Goal: Transaction & Acquisition: Book appointment/travel/reservation

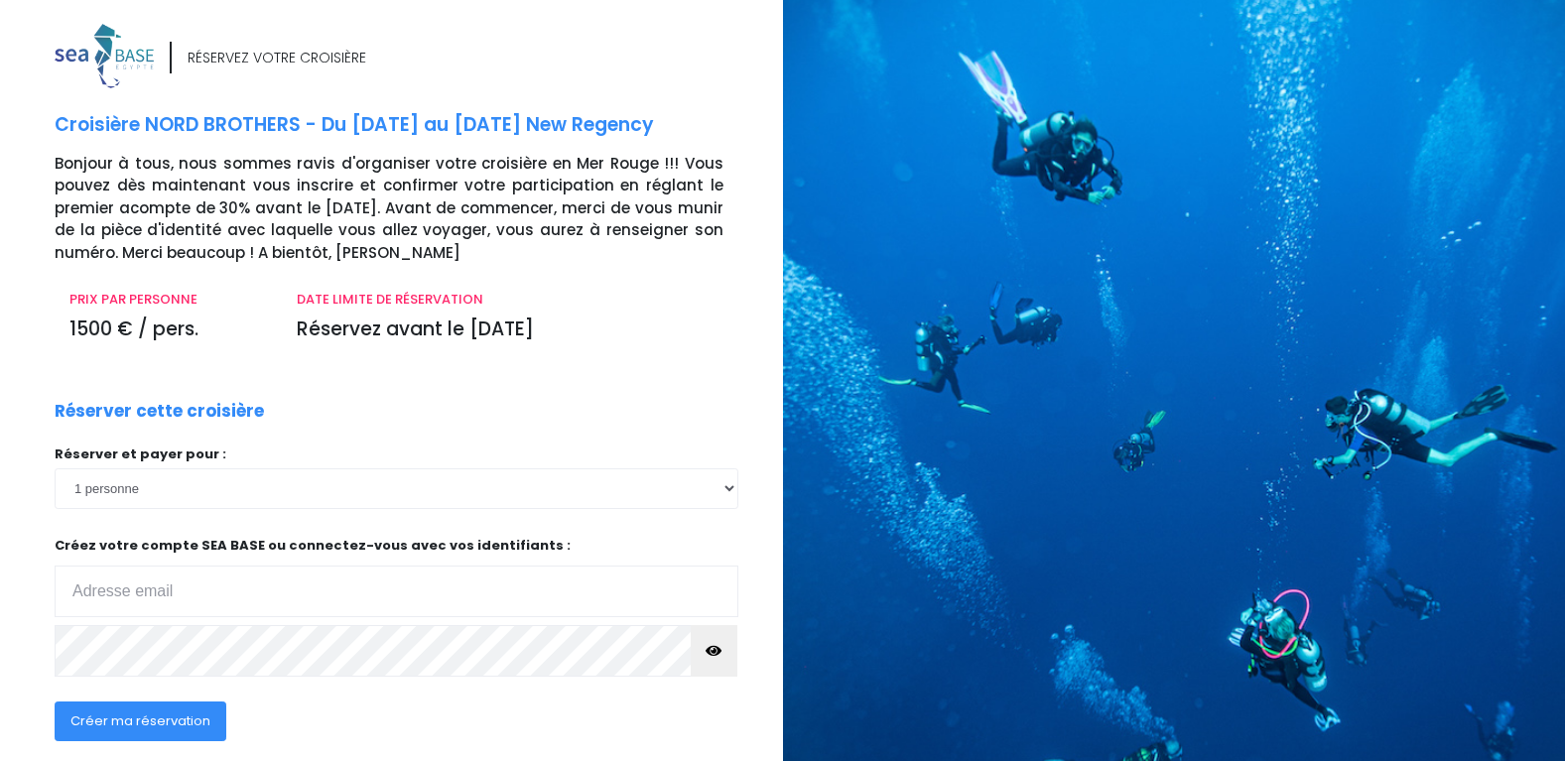
type input "nicolastjean@live.fr"
click at [174, 714] on span "Créer ma réservation" at bounding box center [140, 721] width 140 height 19
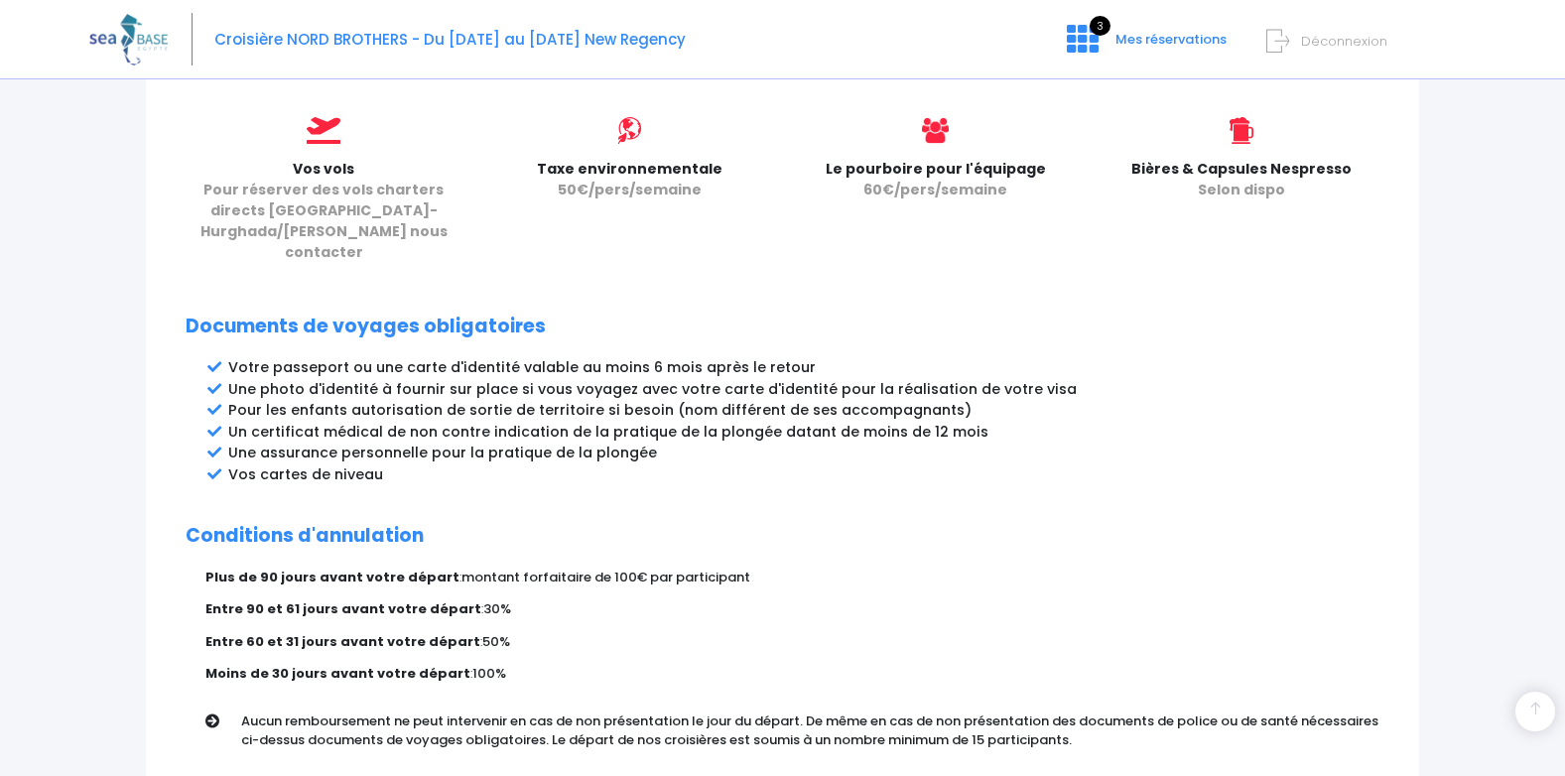
scroll to position [992, 0]
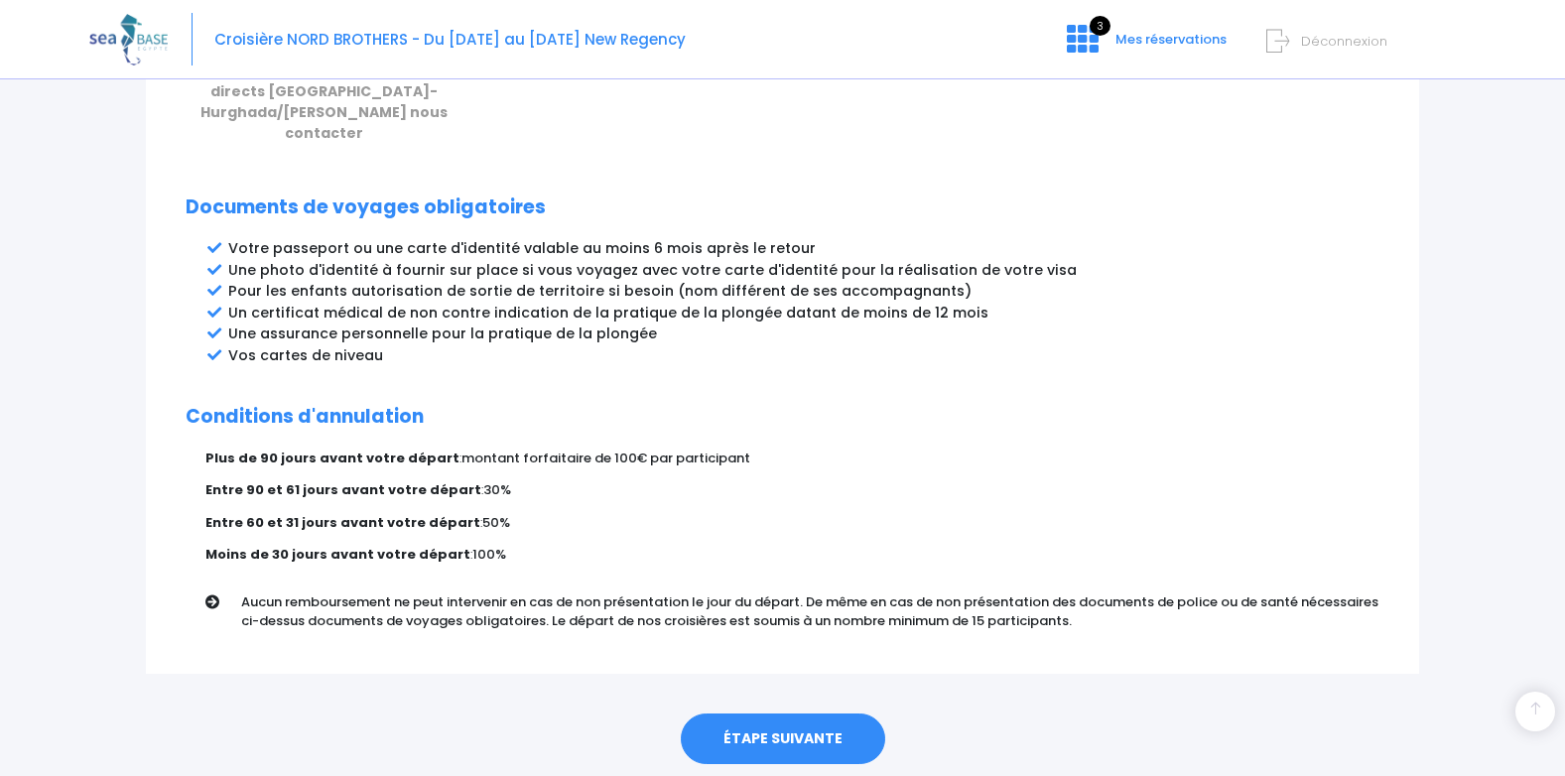
click at [793, 714] on link "ÉTAPE SUIVANTE" at bounding box center [783, 740] width 204 height 52
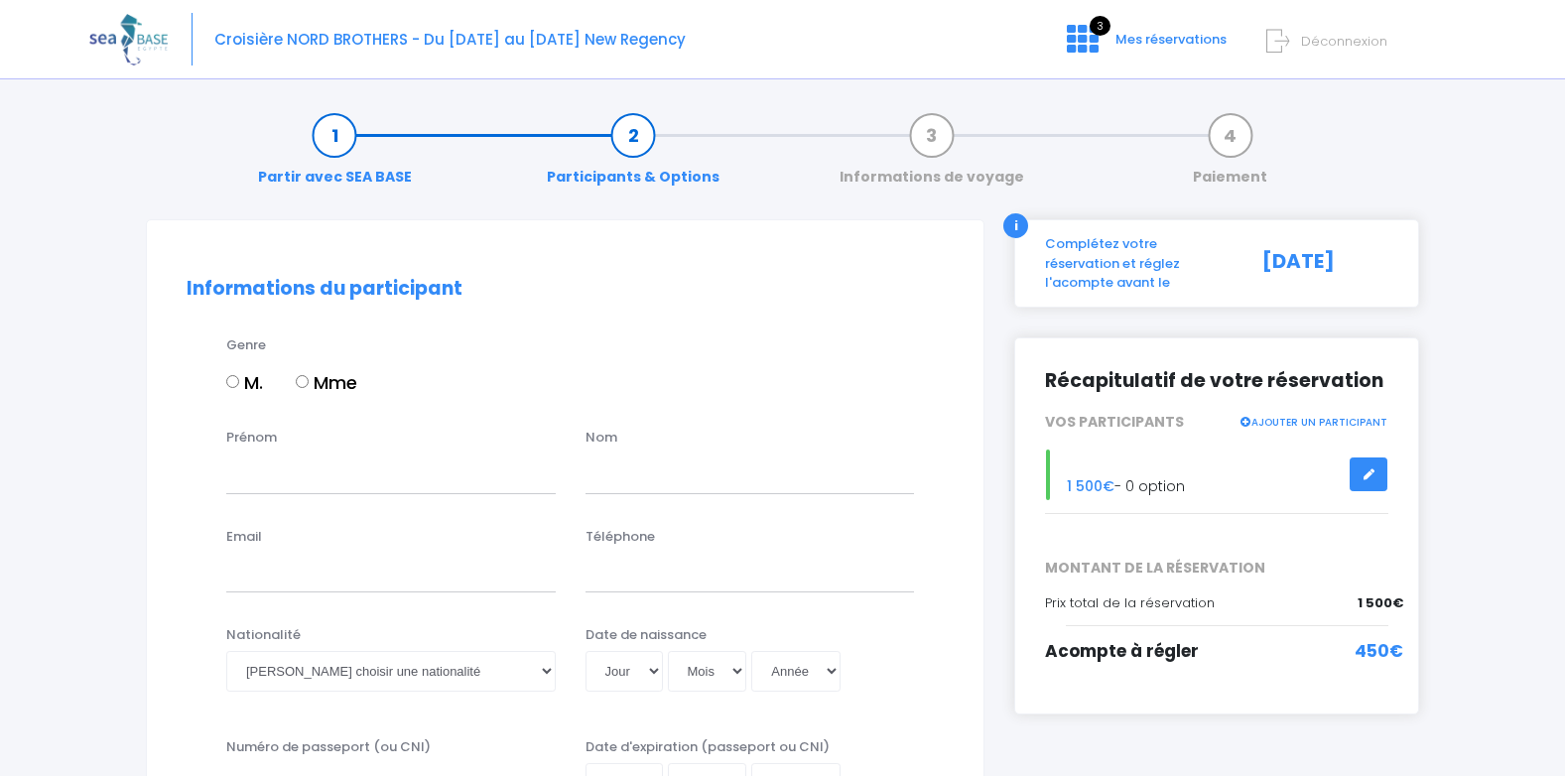
click at [238, 382] on input "M." at bounding box center [232, 381] width 13 height 13
radio input "true"
click at [286, 478] on input "Prénom" at bounding box center [390, 474] width 329 height 40
type input "nicolas"
type input "morvan"
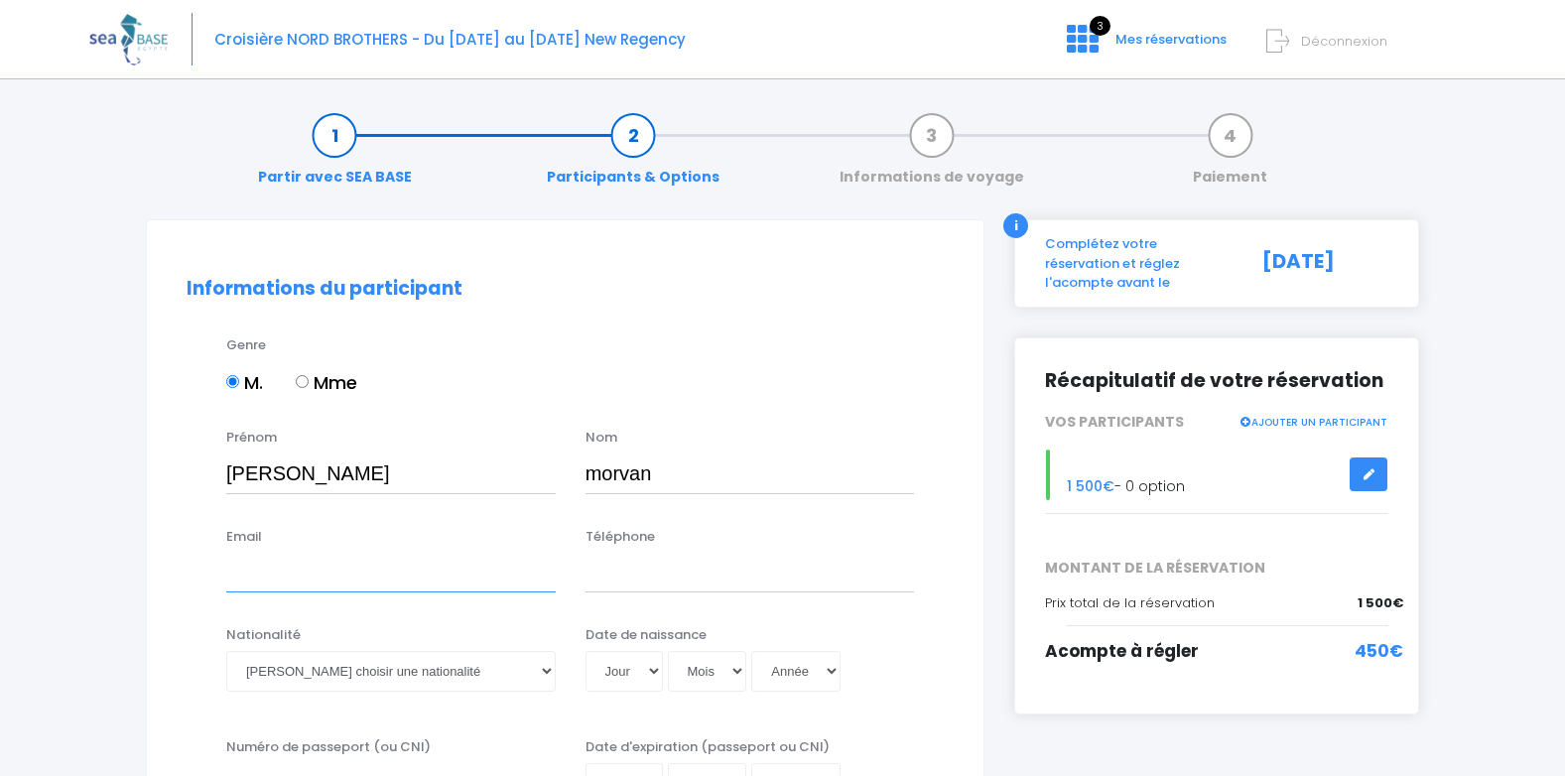
type input "nicolastjean@live.fr"
type input "0614581338"
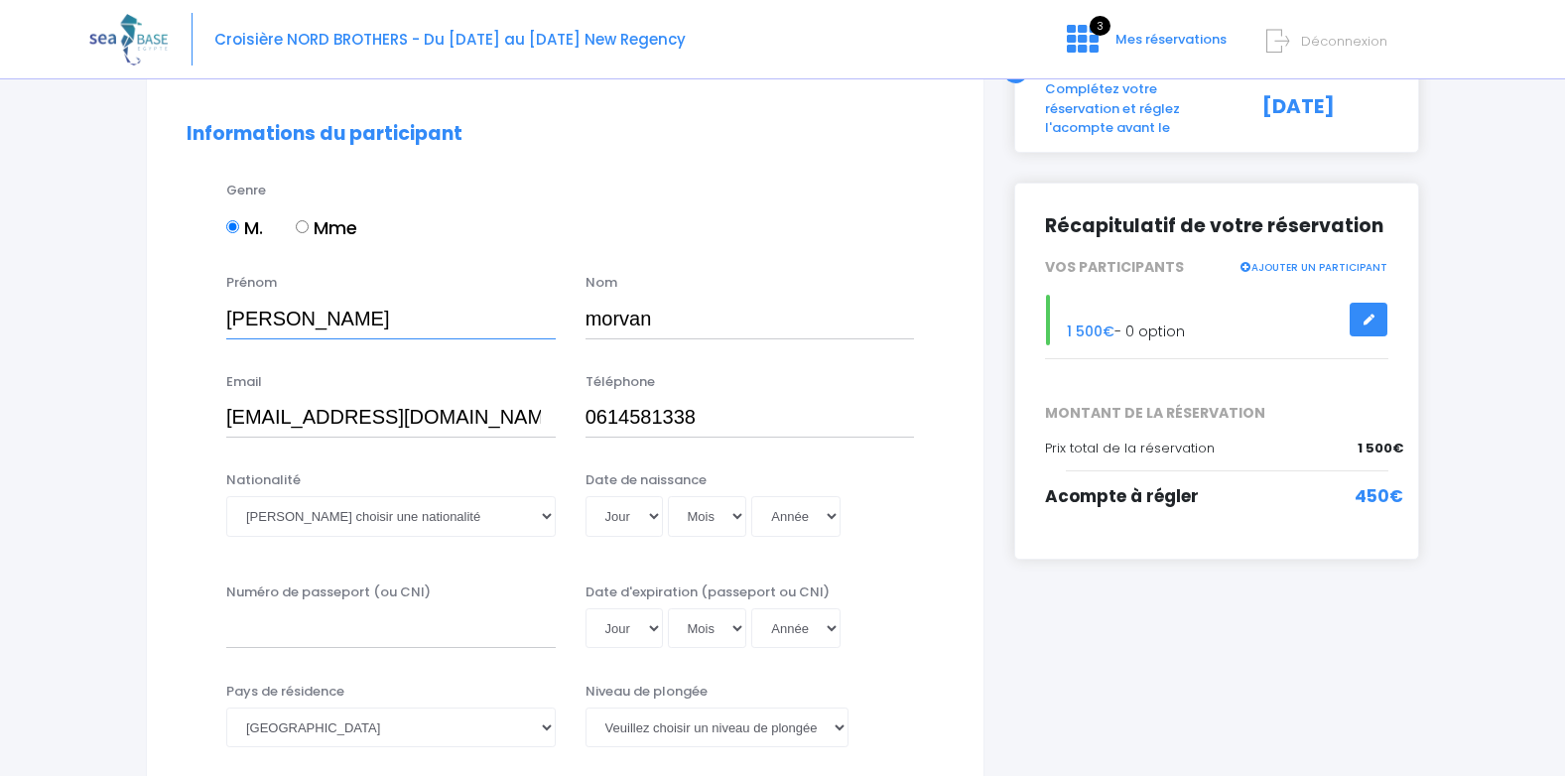
scroll to position [198, 0]
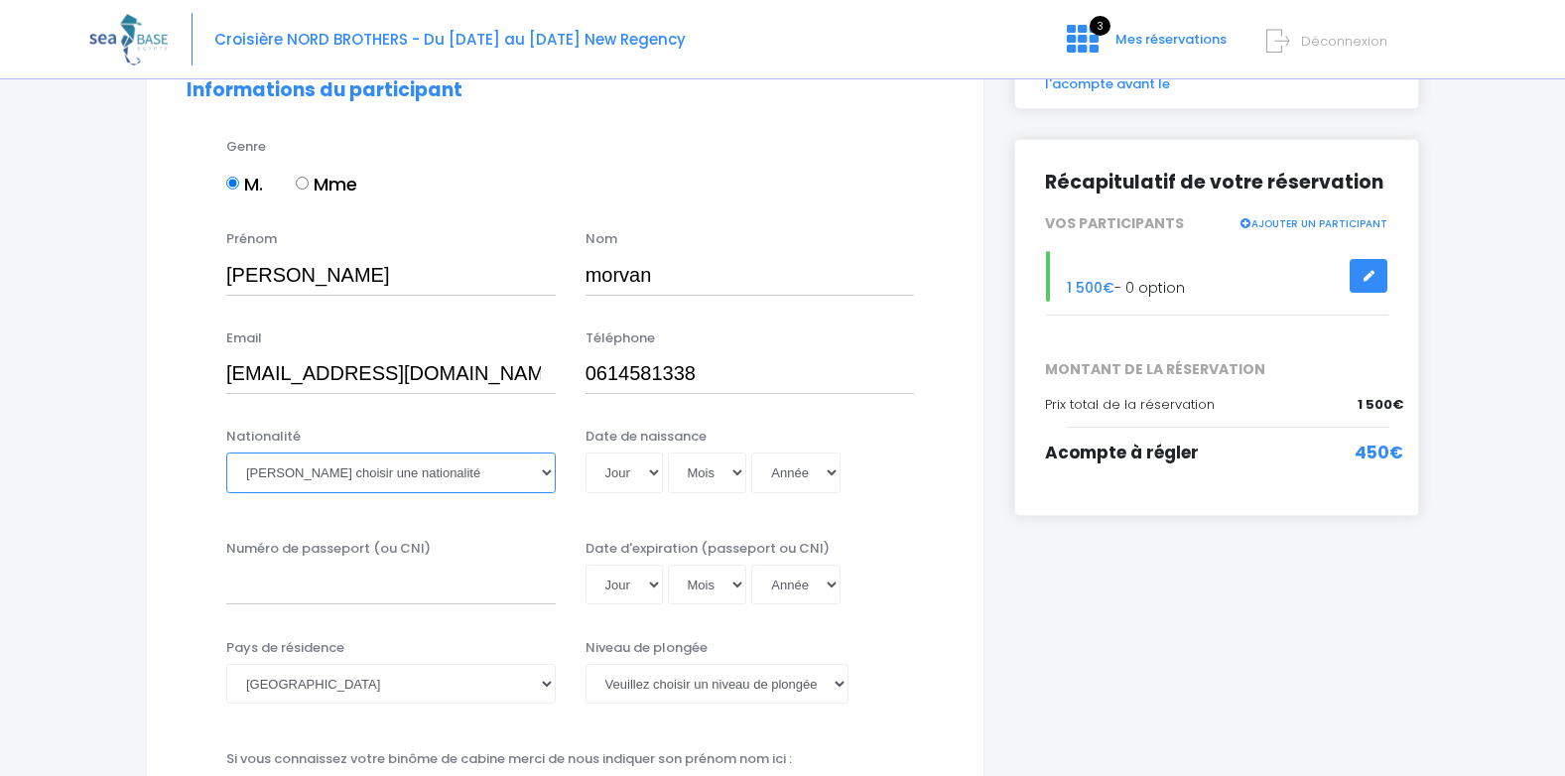
click at [433, 467] on select "Veuillez choisir une nationalité Afghane Albanaise Algerienne Allemande America…" at bounding box center [390, 473] width 329 height 40
select select "Française"
click at [226, 453] on select "Veuillez choisir une nationalité Afghane Albanaise Algerienne Allemande America…" at bounding box center [390, 473] width 329 height 40
click at [621, 476] on select "Jour 01 02 03 04 05 06 07 08 09 10 11 12 13 14 15 16 17 18 19 20 21 22 23 24 25…" at bounding box center [624, 473] width 77 height 40
select select "30"
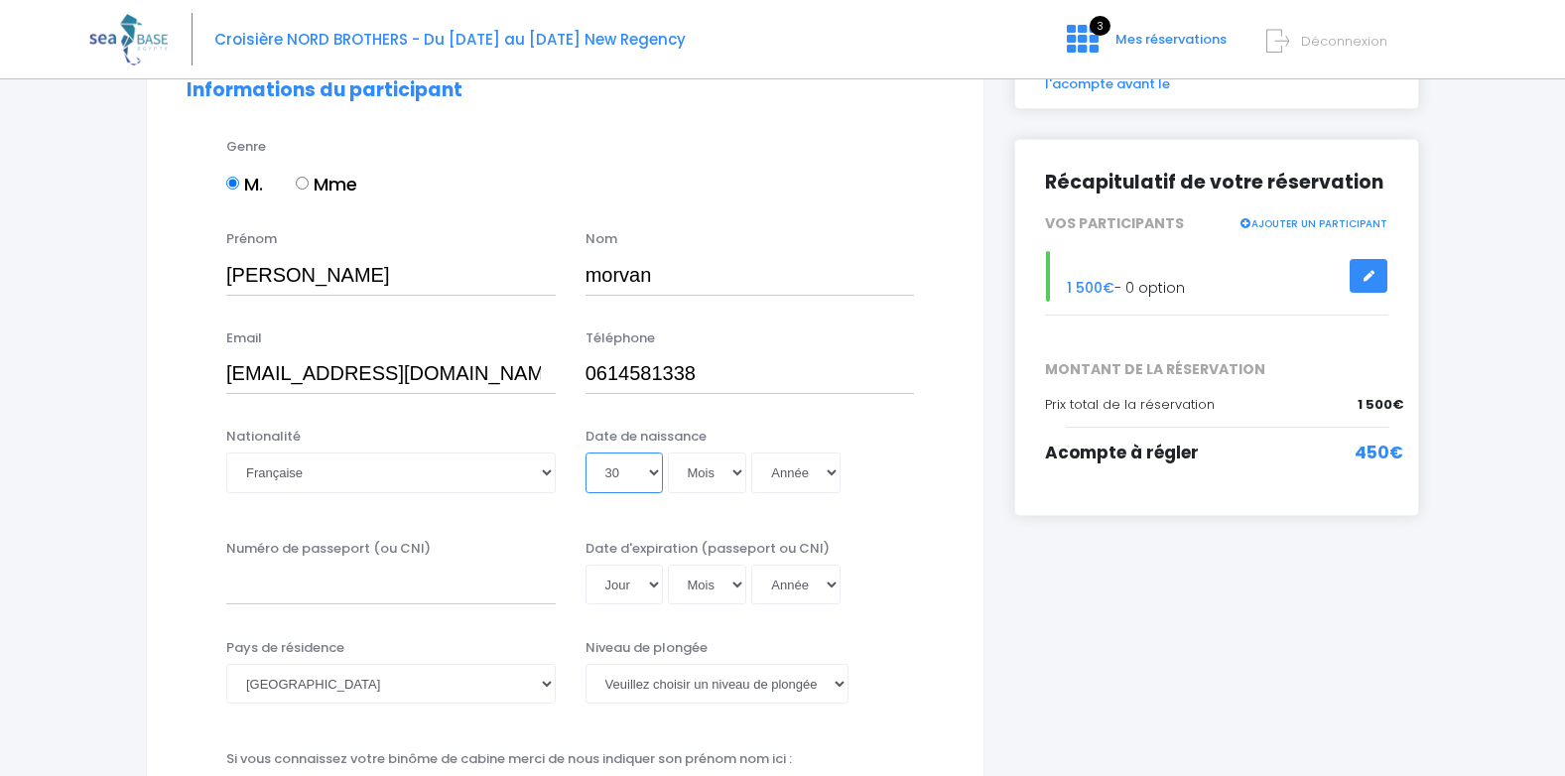
click at [586, 453] on select "Jour 01 02 03 04 05 06 07 08 09 10 11 12 13 14 15 16 17 18 19 20 21 22 23 24 25…" at bounding box center [624, 473] width 77 height 40
click at [706, 475] on select "Mois 01 02 03 04 05 06 07 08 09 10 11 12" at bounding box center [707, 473] width 79 height 40
select select "03"
click at [668, 453] on select "Mois 01 02 03 04 05 06 07 08 09 10 11 12" at bounding box center [707, 473] width 79 height 40
click at [788, 472] on select "Année 2045 2044 2043 2042 2041 2040 2039 2038 2037 2036 2035 2034 2033 2032 203…" at bounding box center [795, 473] width 89 height 40
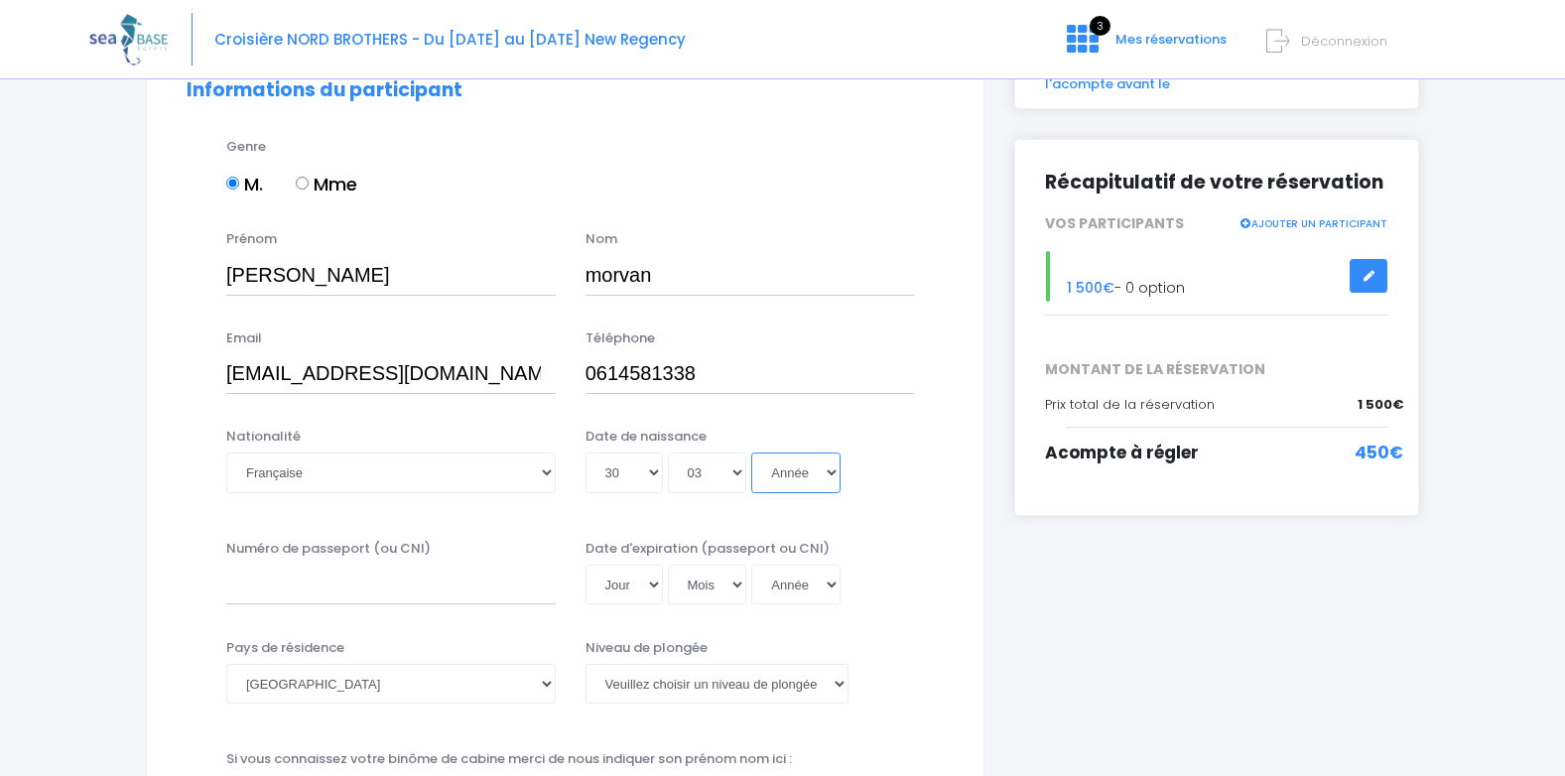
select select "1969"
click at [751, 453] on select "Année 2045 2044 2043 2042 2041 2040 2039 2038 2037 2036 2035 2034 2033 2032 203…" at bounding box center [795, 473] width 89 height 40
type input "1969-03-30"
click at [269, 584] on input "Numéro de passeport (ou CNI)" at bounding box center [390, 585] width 329 height 40
type input "16AY05583"
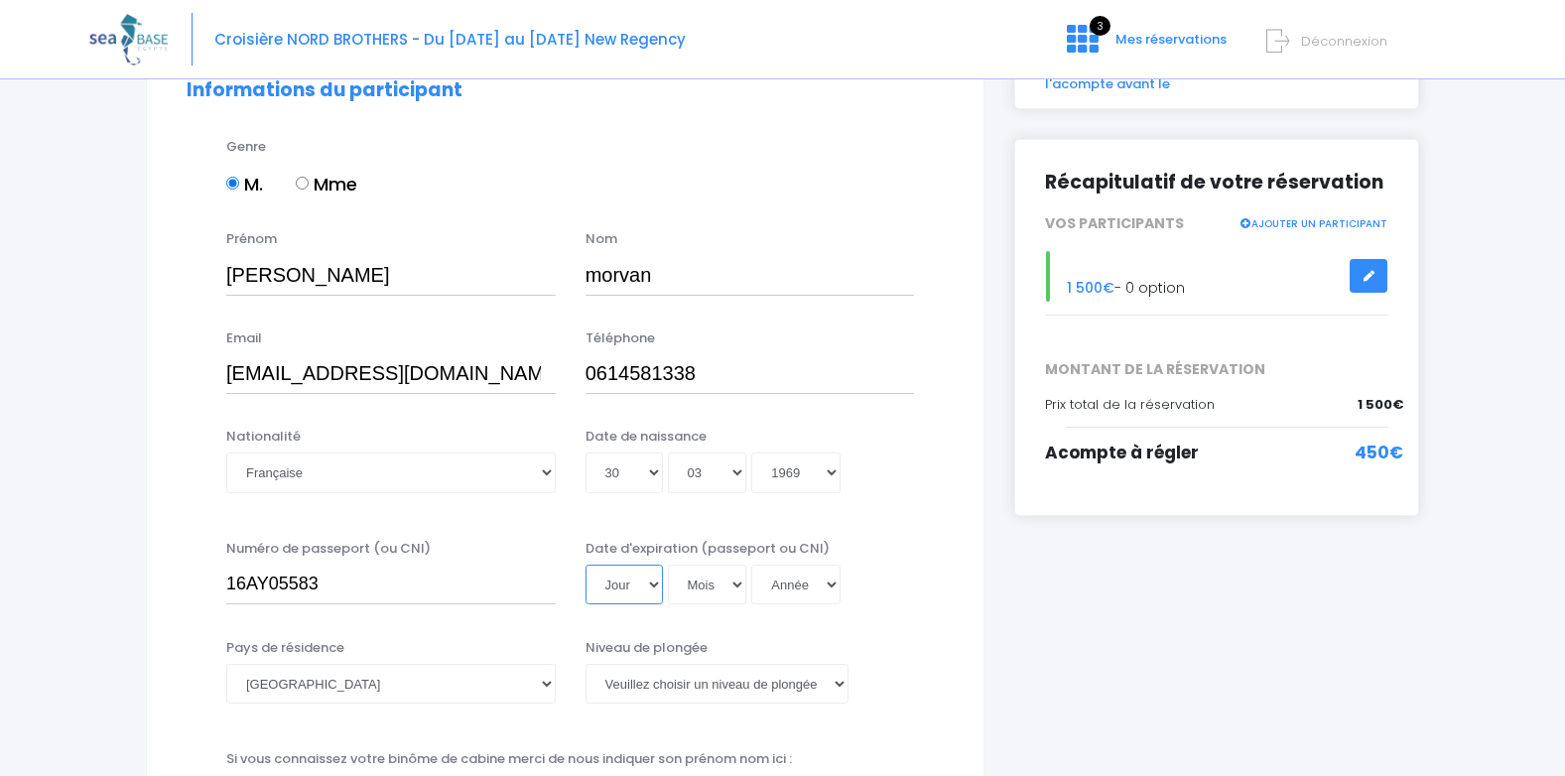
click at [611, 586] on select "Jour 01 02 03 04 05 06 07 08 09 10 11 12 13 14 15 16 17 18 19 20 21 22 23 24 25…" at bounding box center [624, 585] width 77 height 40
select select "26"
click at [586, 565] on select "Jour 01 02 03 04 05 06 07 08 09 10 11 12 13 14 15 16 17 18 19 20 21 22 23 24 25…" at bounding box center [624, 585] width 77 height 40
click at [705, 588] on select "Mois 01 02 03 04 05 06 07 08 09 10 11 12" at bounding box center [707, 585] width 79 height 40
select select "04"
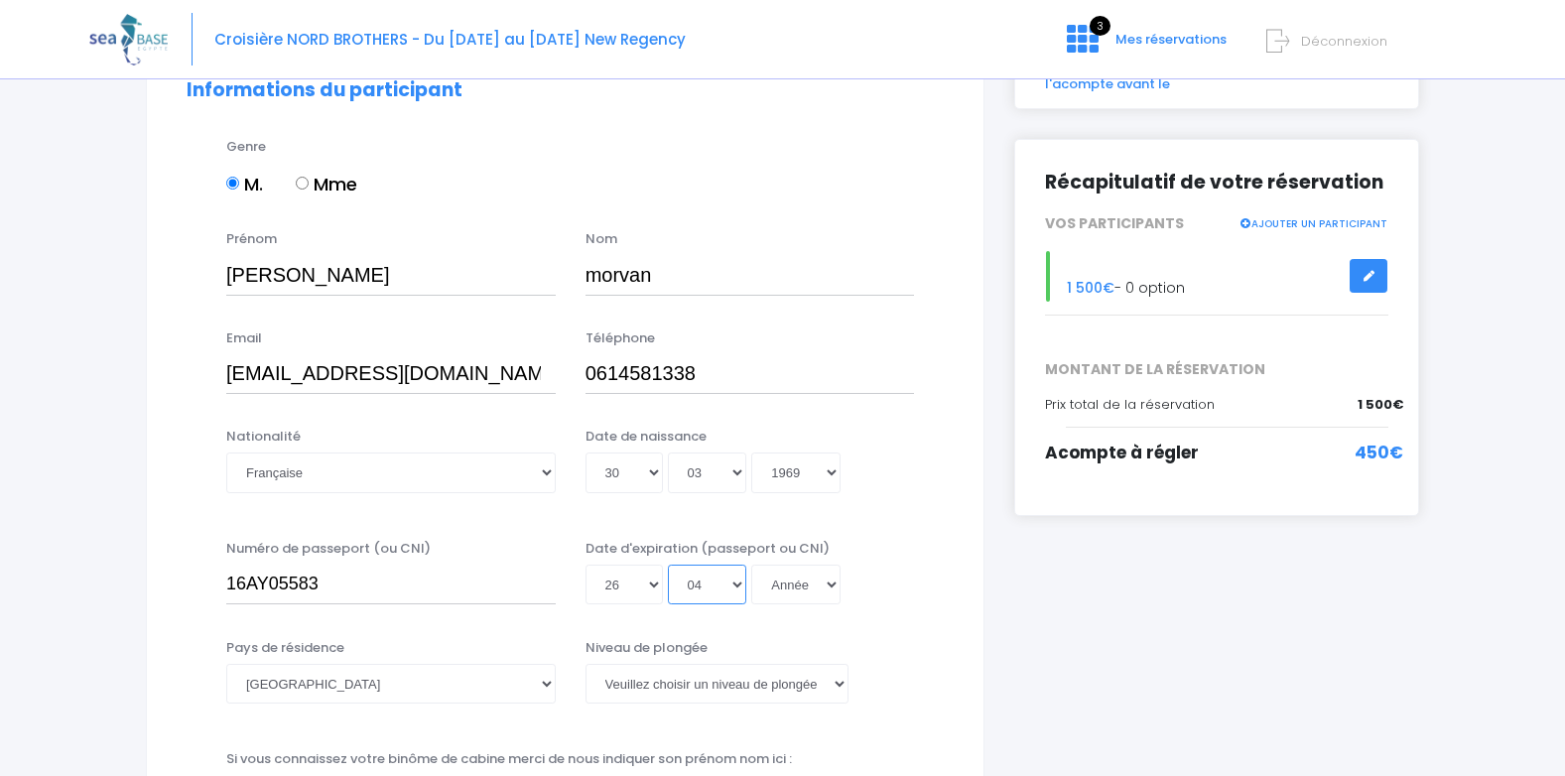
click at [668, 565] on select "Mois 01 02 03 04 05 06 07 08 09 10 11 12" at bounding box center [707, 585] width 79 height 40
click at [787, 581] on select "Année 2045 2044 2043 2042 2041 2040 2039 2038 2037 2036 2035 2034 2033 2032 203…" at bounding box center [795, 585] width 89 height 40
select select "2026"
click at [751, 604] on select "Année 2045 2044 2043 2042 2041 2040 2039 2038 2037 2036 2035 2034 2033 2032 203…" at bounding box center [795, 585] width 89 height 40
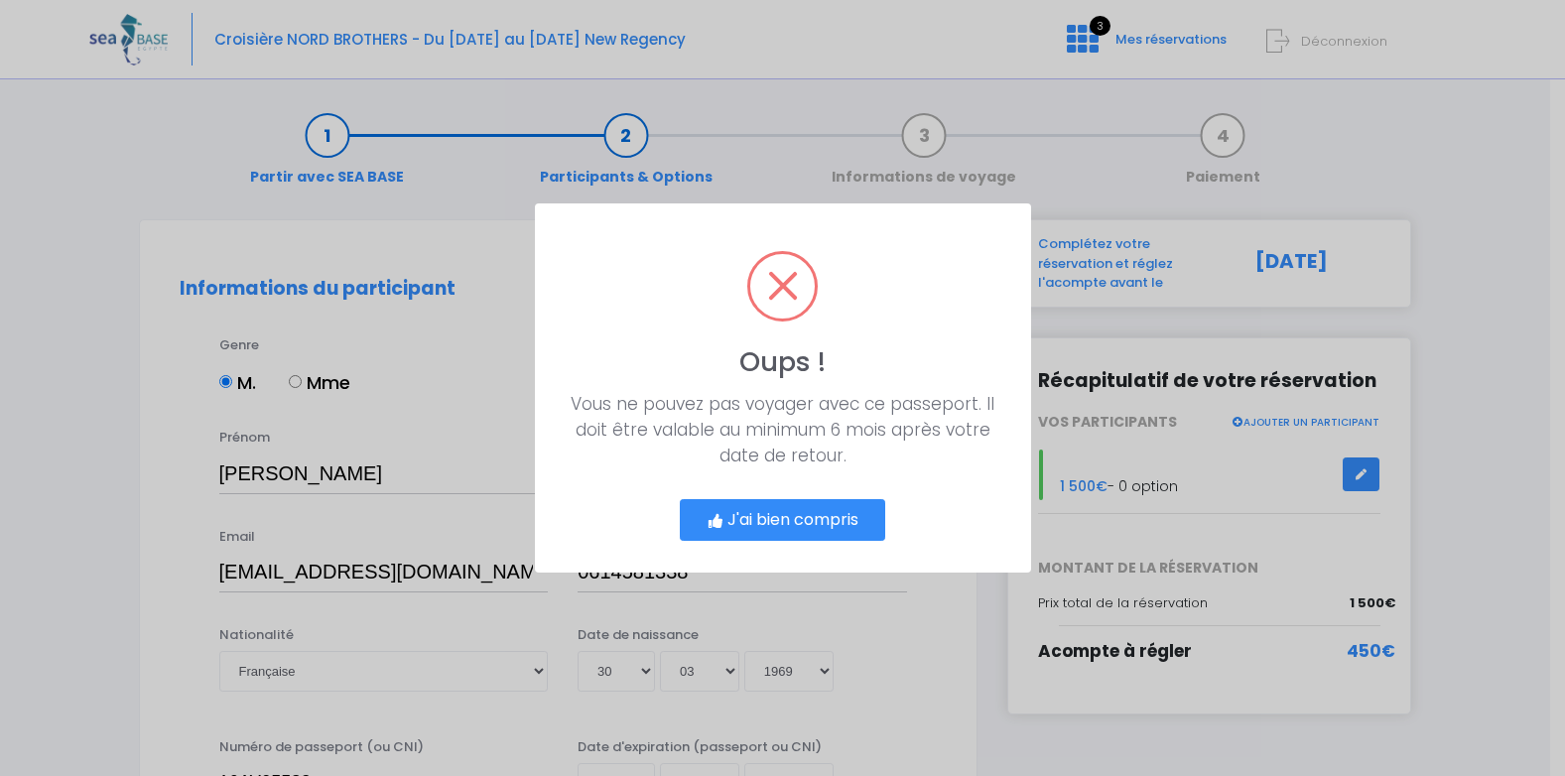
type input "2026-04-26"
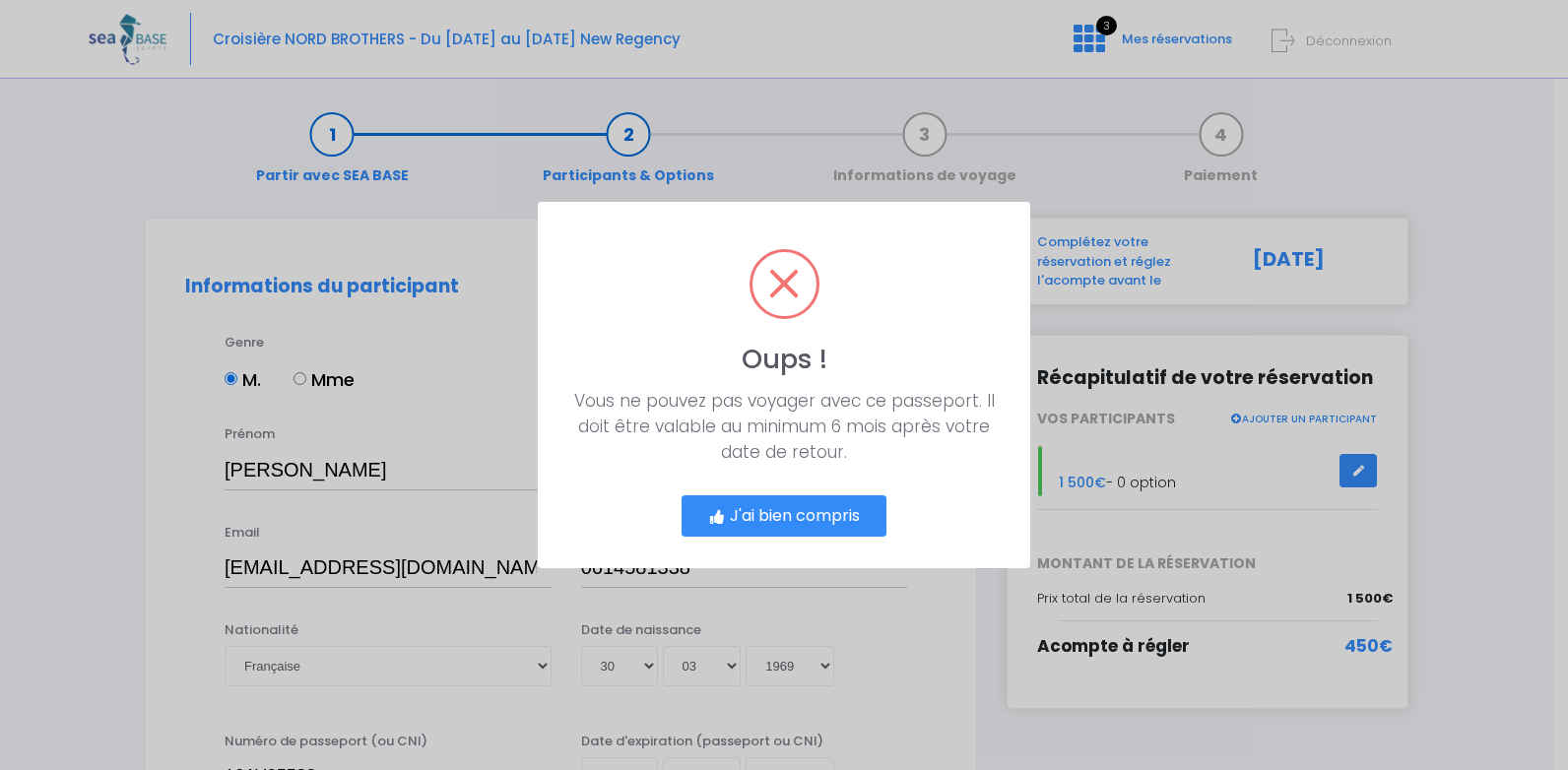
click at [802, 511] on button "J'ai bien compris" at bounding box center [784, 516] width 204 height 42
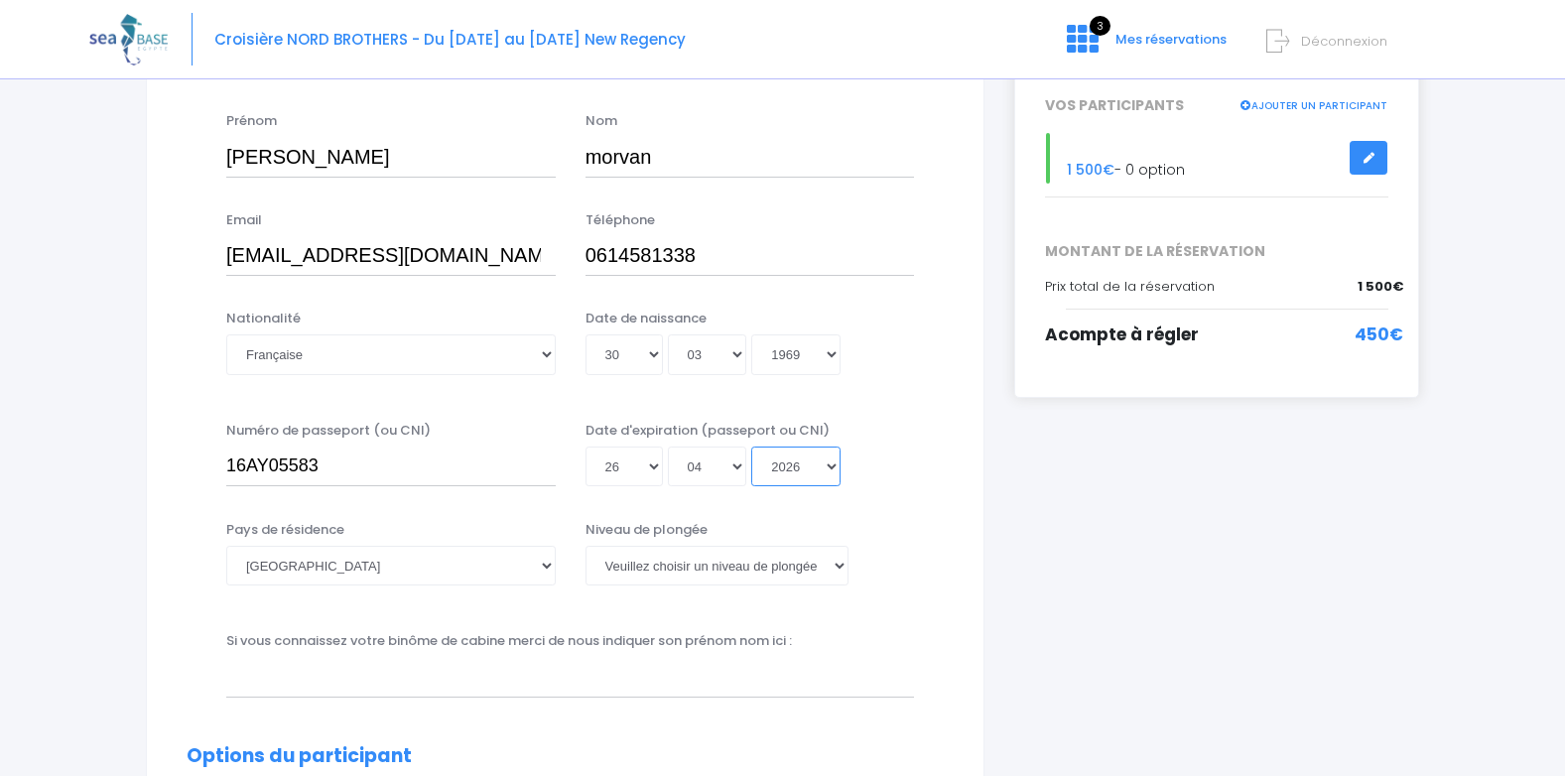
scroll to position [325, 0]
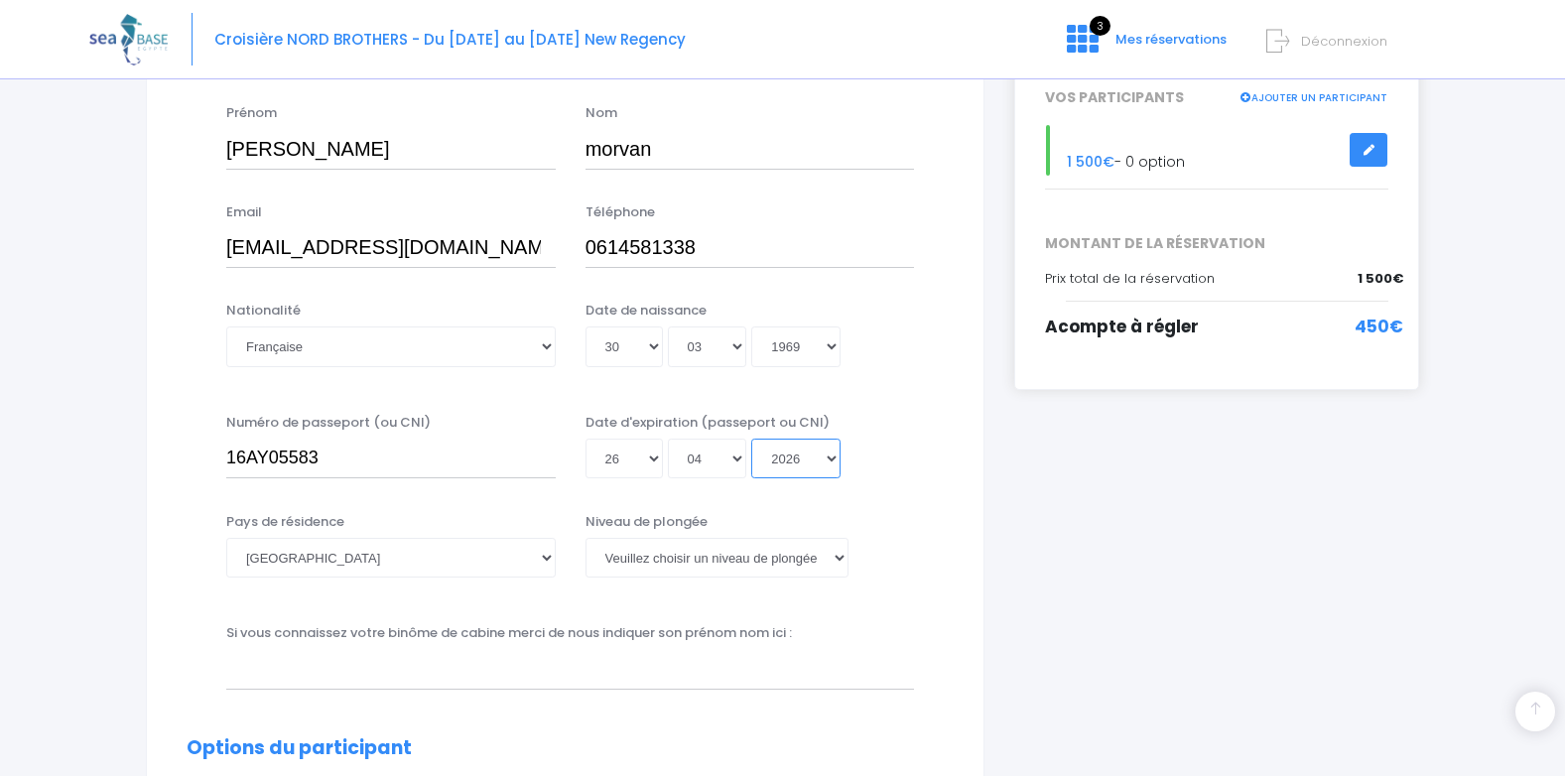
click at [834, 458] on select "Année 2045 2044 2043 2042 2041 2040 2039 2038 2037 2036 2035 2034 2033 2032 203…" at bounding box center [795, 459] width 89 height 40
select select "2036"
click at [751, 439] on select "Année 2045 2044 2043 2042 2041 2040 2039 2038 2037 2036 2035 2034 2033 2032 203…" at bounding box center [795, 459] width 89 height 40
type input "2036-04-26"
click at [754, 556] on select "Veuillez choisir un niveau de plongée Non plongeur Junior OW diver Adventure OW…" at bounding box center [717, 558] width 263 height 40
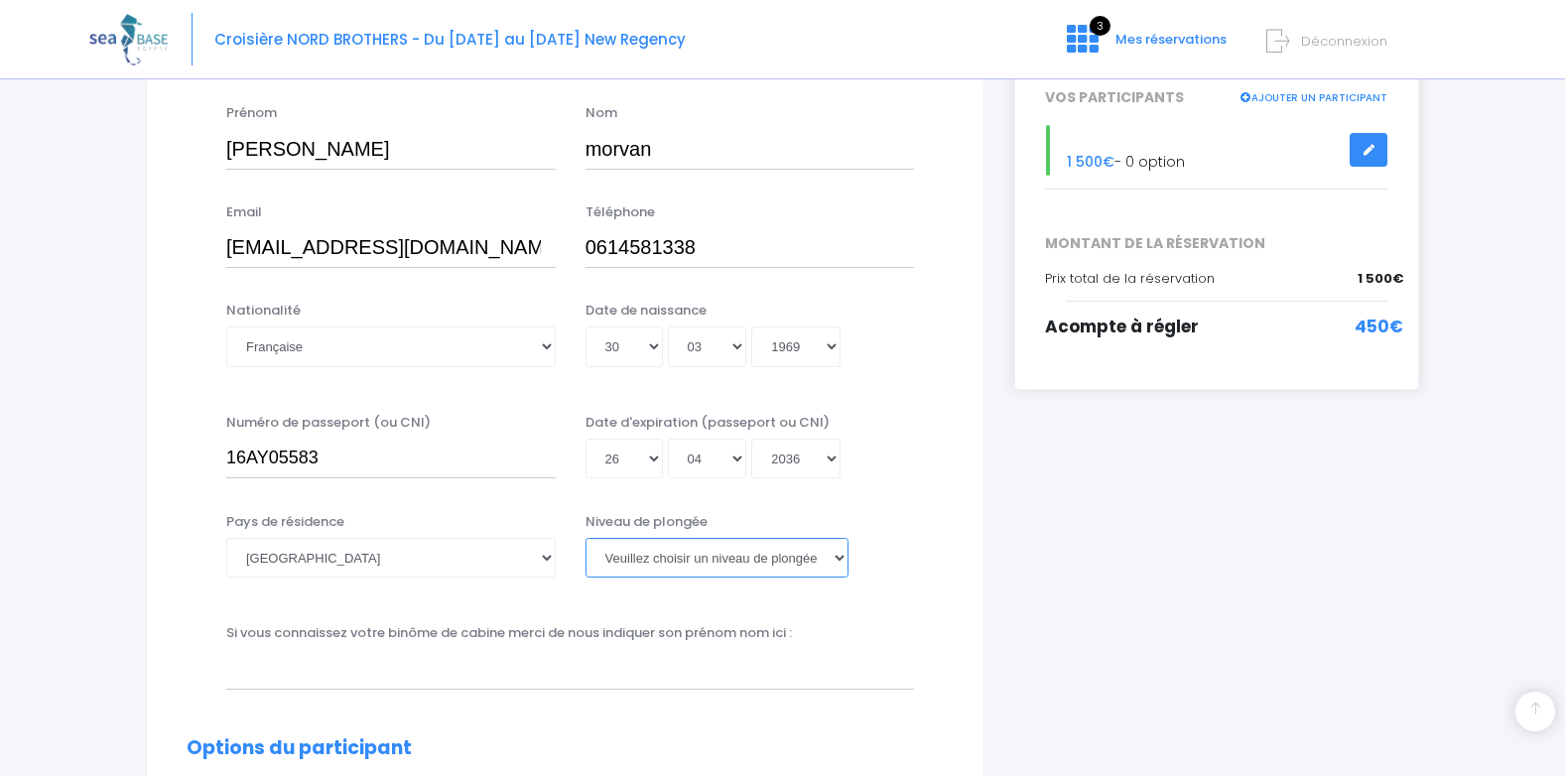
select select "N3"
click at [586, 538] on select "Veuillez choisir un niveau de plongée Non plongeur Junior OW diver Adventure OW…" at bounding box center [717, 558] width 263 height 40
click at [379, 680] on input "text" at bounding box center [570, 669] width 688 height 40
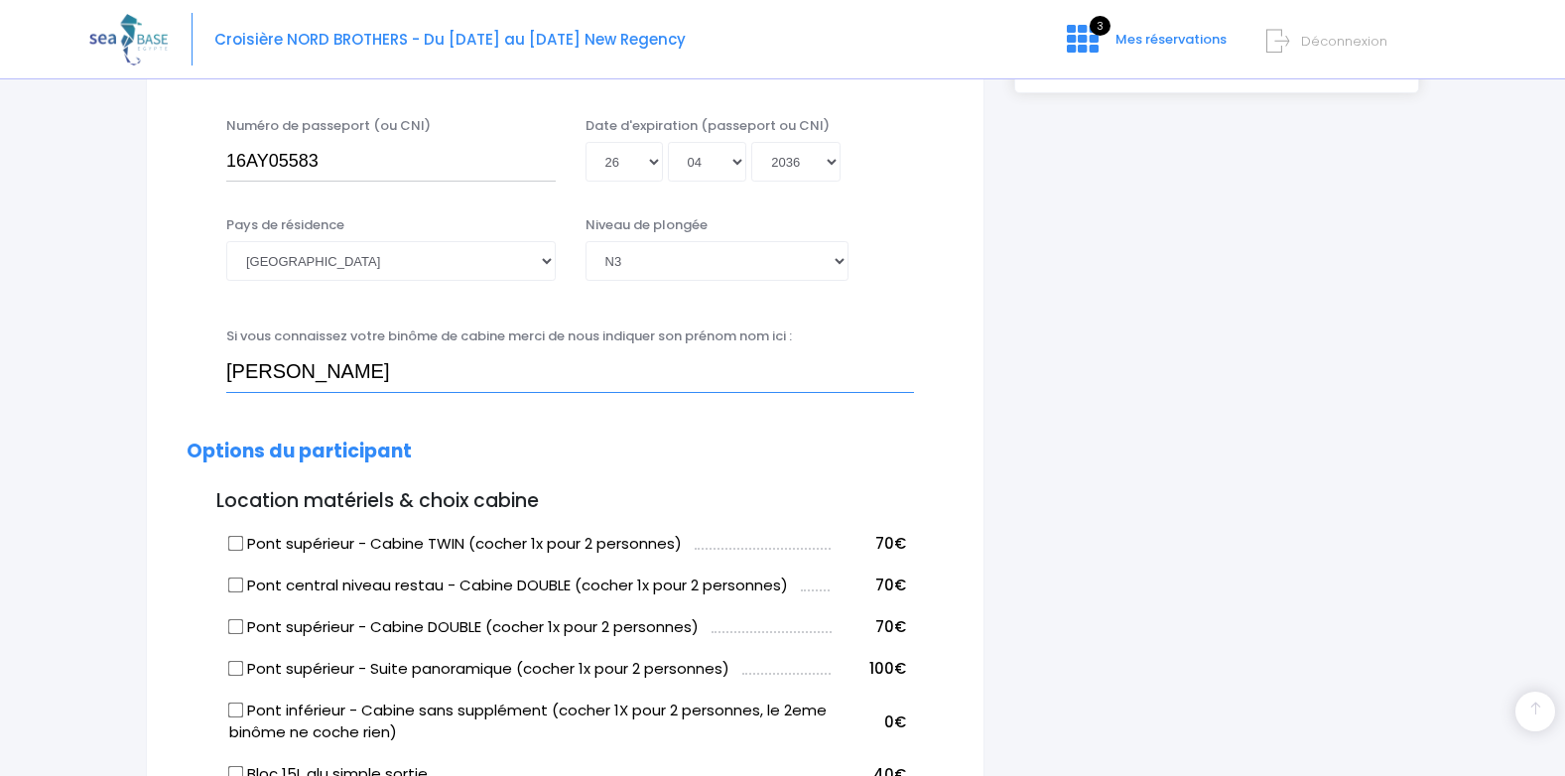
scroll to position [622, 0]
type input "Corinne Verrechia"
click at [239, 538] on input "Pont supérieur - Cabine TWIN (cocher 1x pour 2 personnes)" at bounding box center [236, 542] width 16 height 16
checkbox input "true"
click at [242, 624] on input "Pont supérieur - Cabine DOUBLE (cocher 1x pour 2 personnes)" at bounding box center [236, 625] width 16 height 16
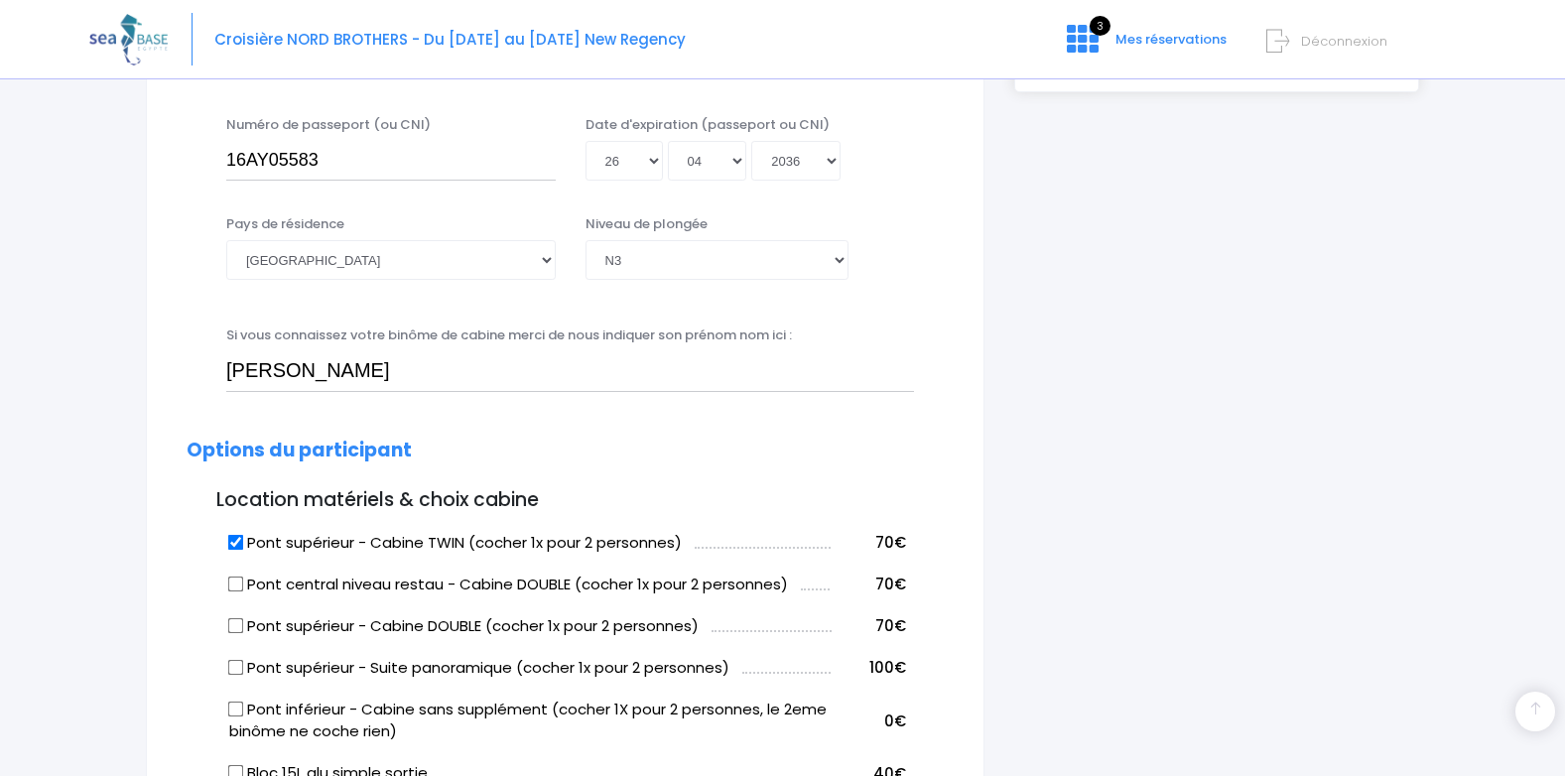
checkbox input "true"
click at [235, 541] on input "Pont supérieur - Cabine TWIN (cocher 1x pour 2 personnes)" at bounding box center [236, 542] width 16 height 16
checkbox input "false"
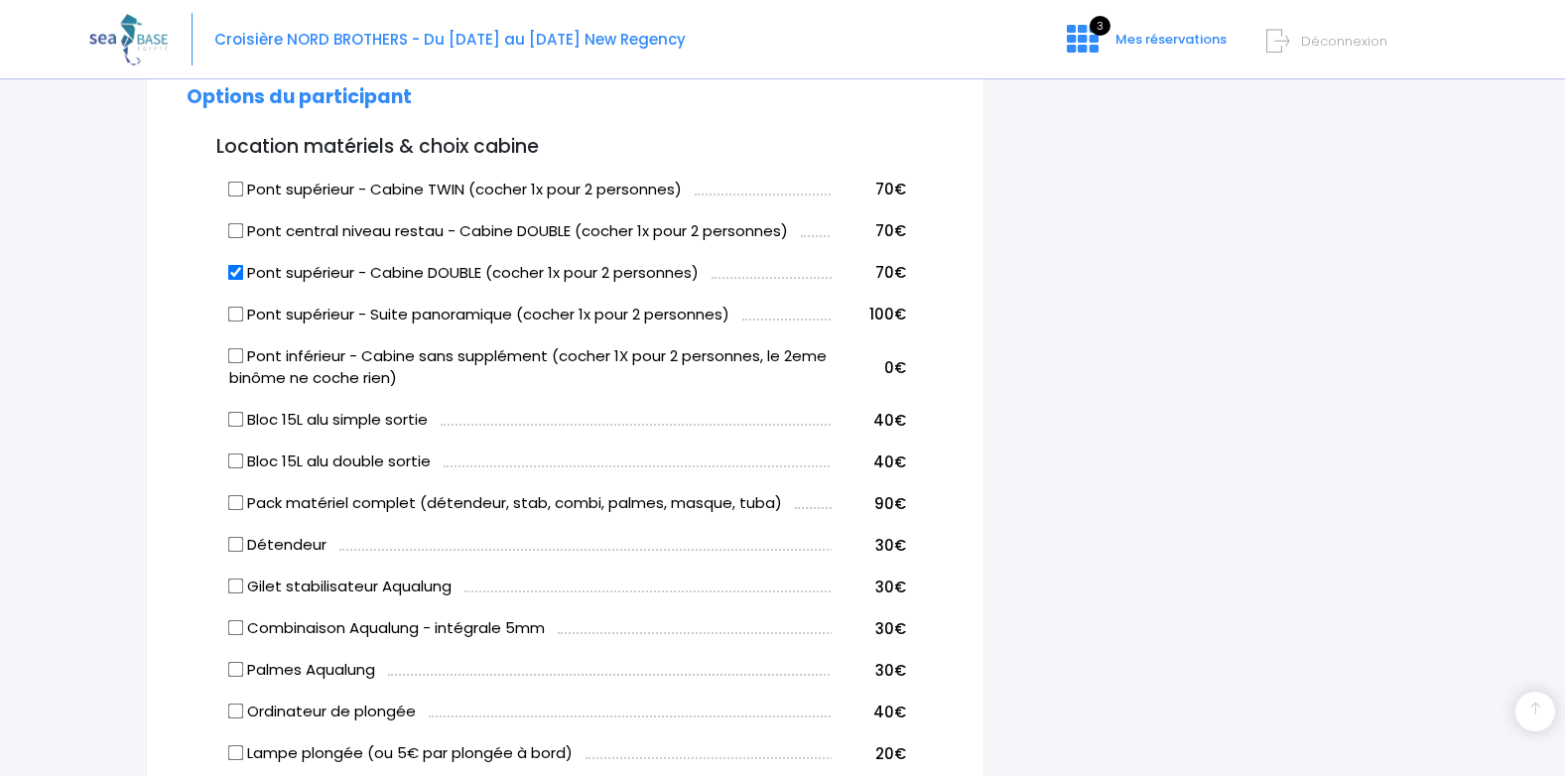
scroll to position [1019, 0]
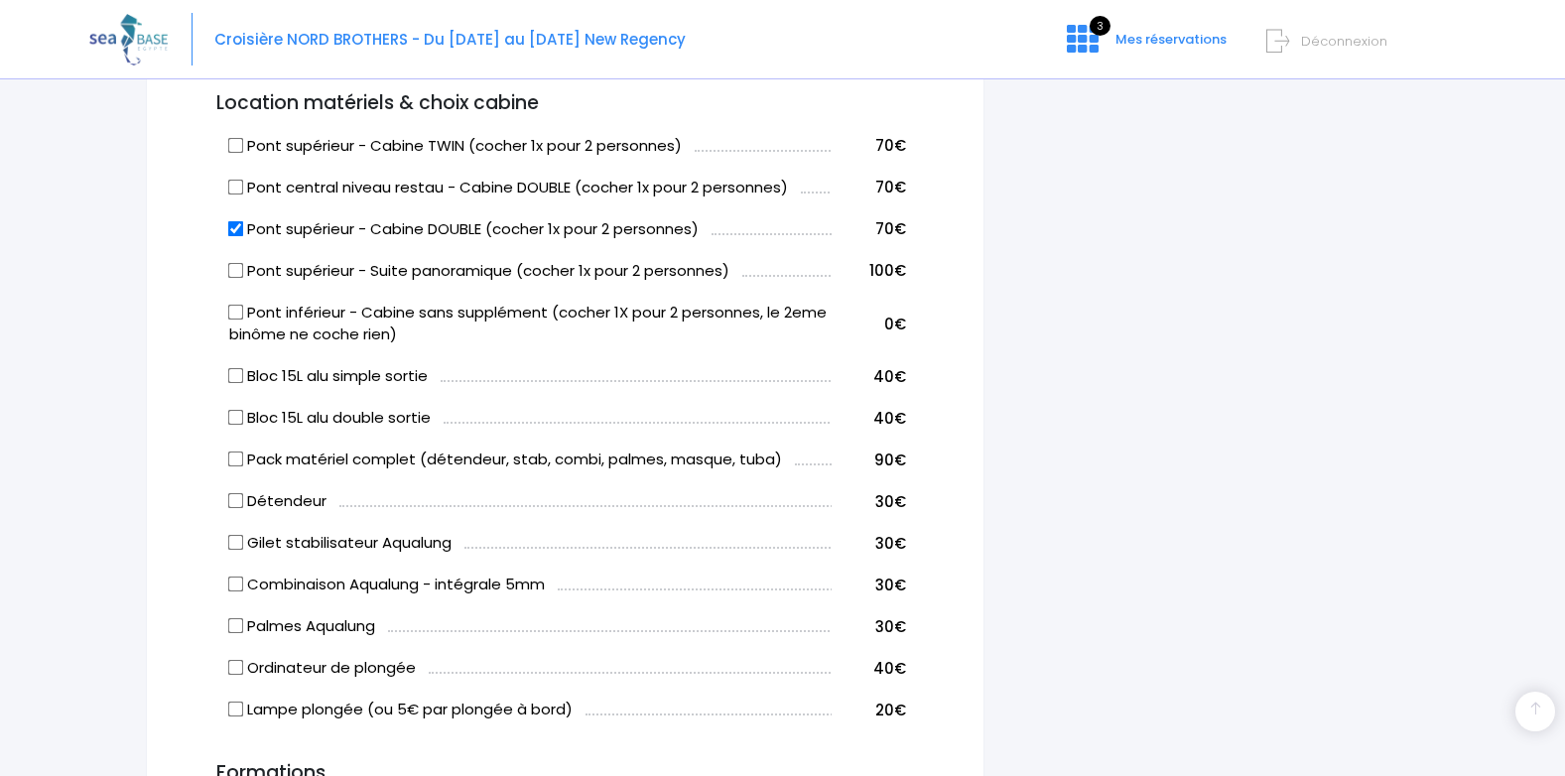
click at [236, 374] on input "Bloc 15L alu simple sortie" at bounding box center [236, 376] width 16 height 16
checkbox input "true"
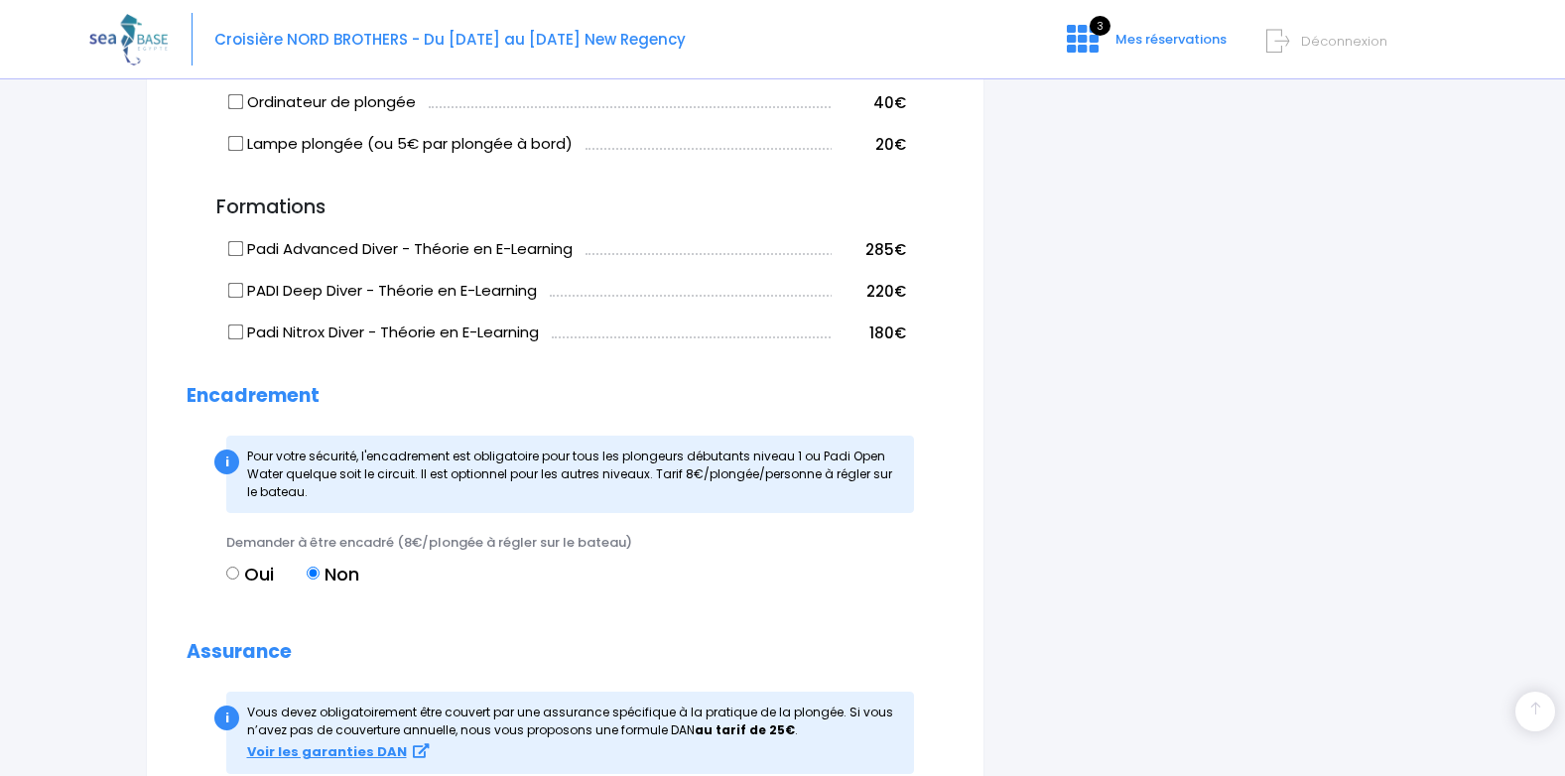
scroll to position [1615, 0]
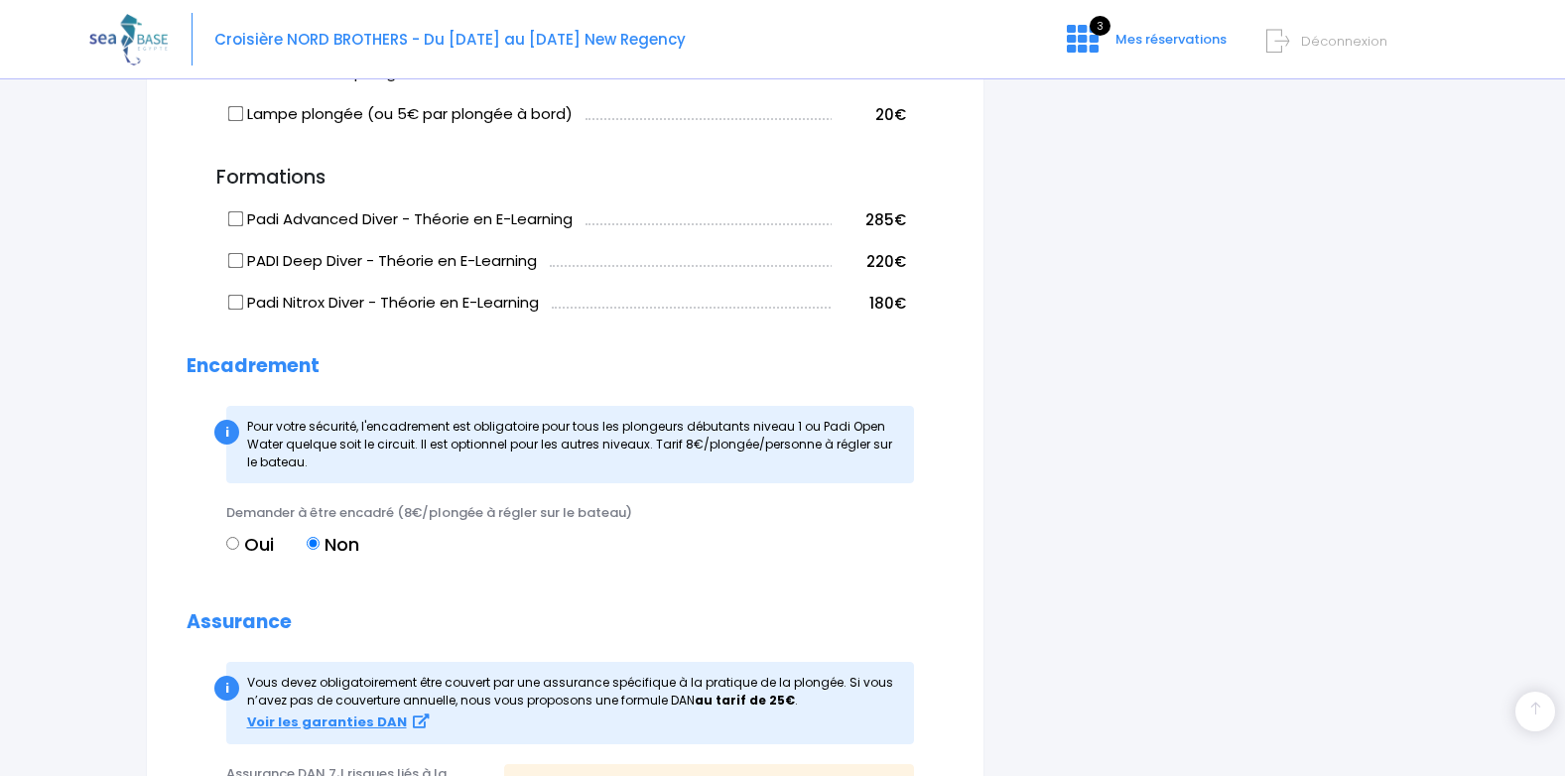
click at [311, 537] on input "Non" at bounding box center [313, 543] width 13 height 13
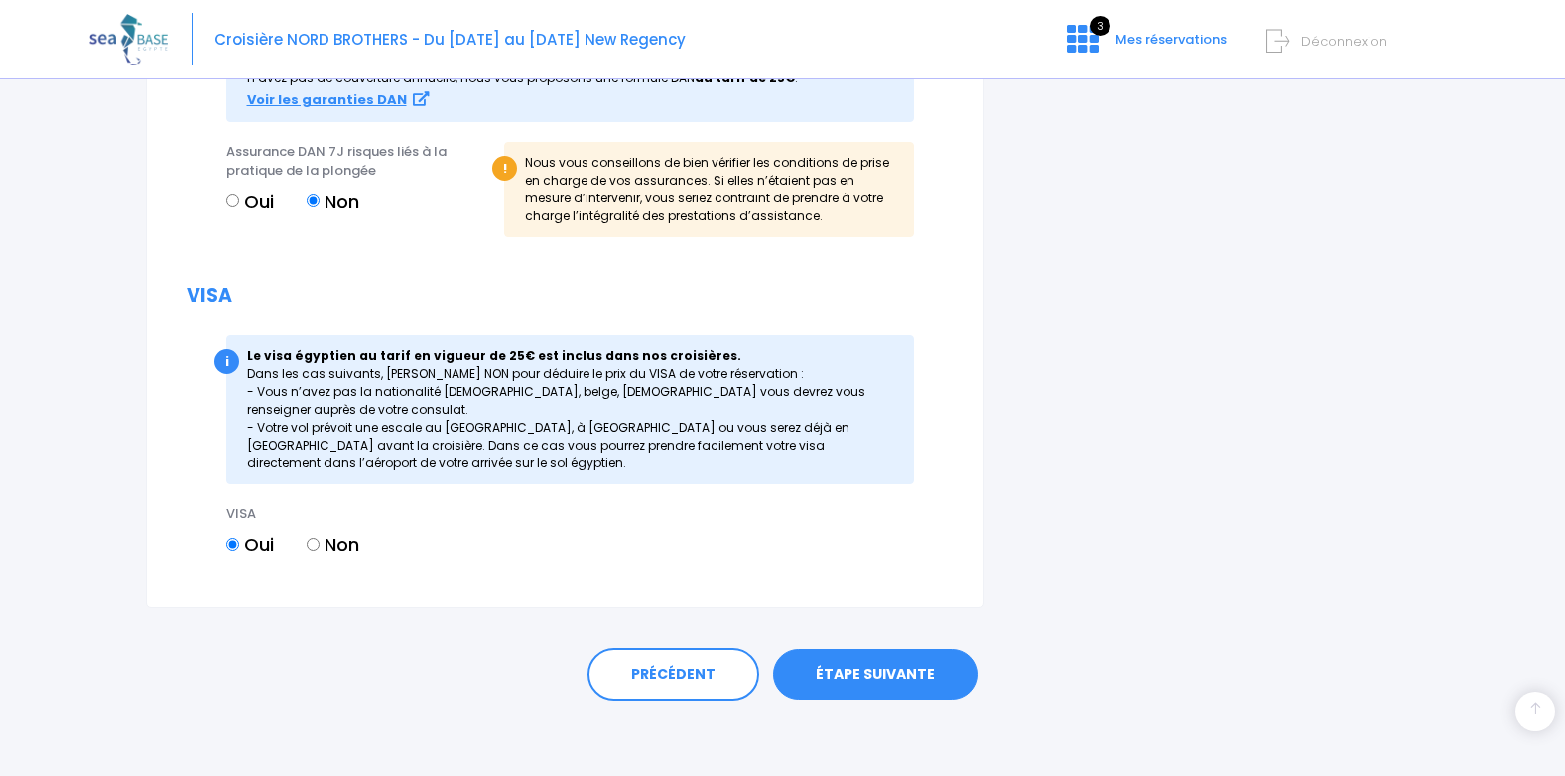
scroll to position [2241, 0]
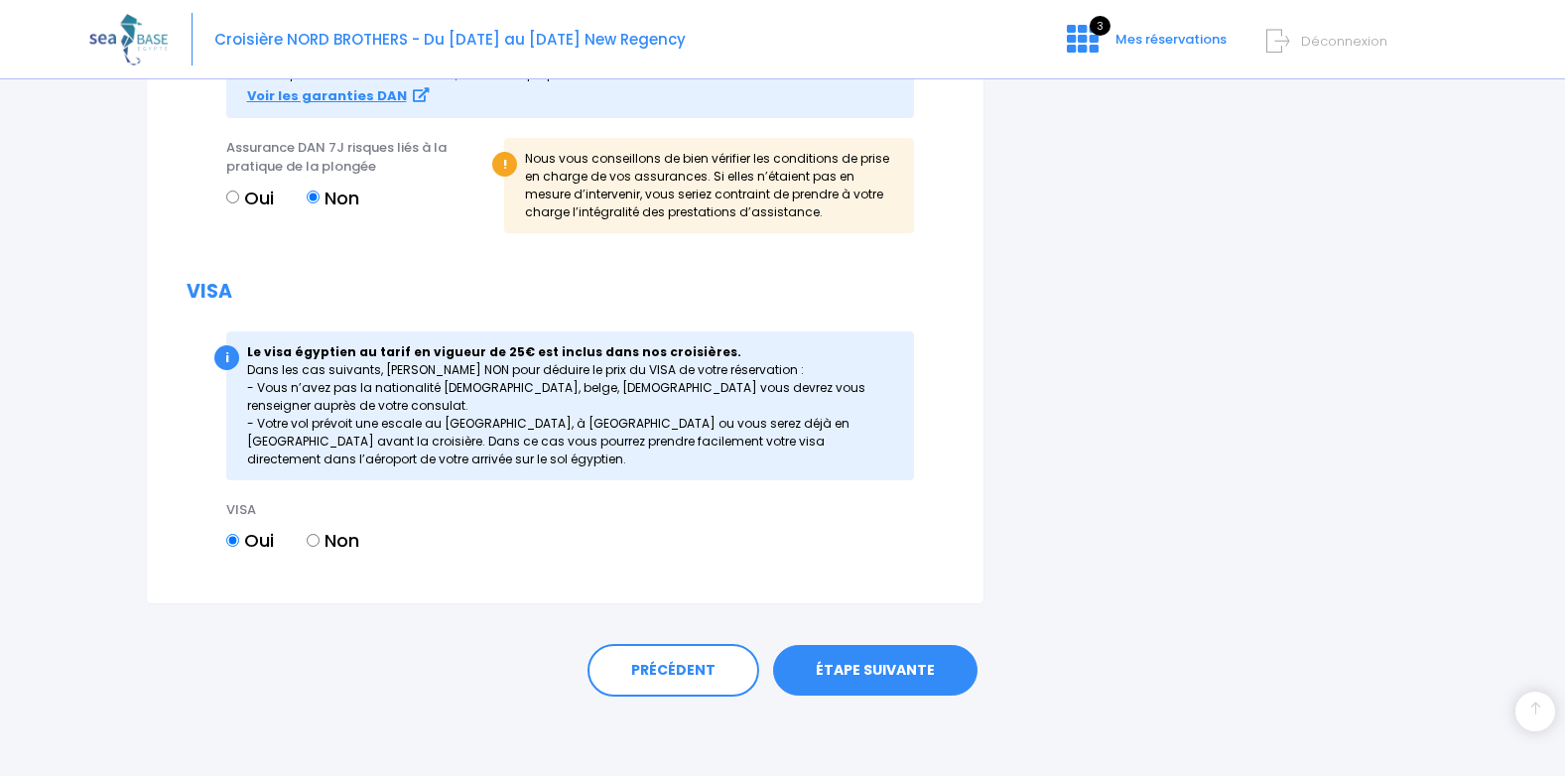
click at [901, 671] on link "ÉTAPE SUIVANTE" at bounding box center [875, 671] width 204 height 52
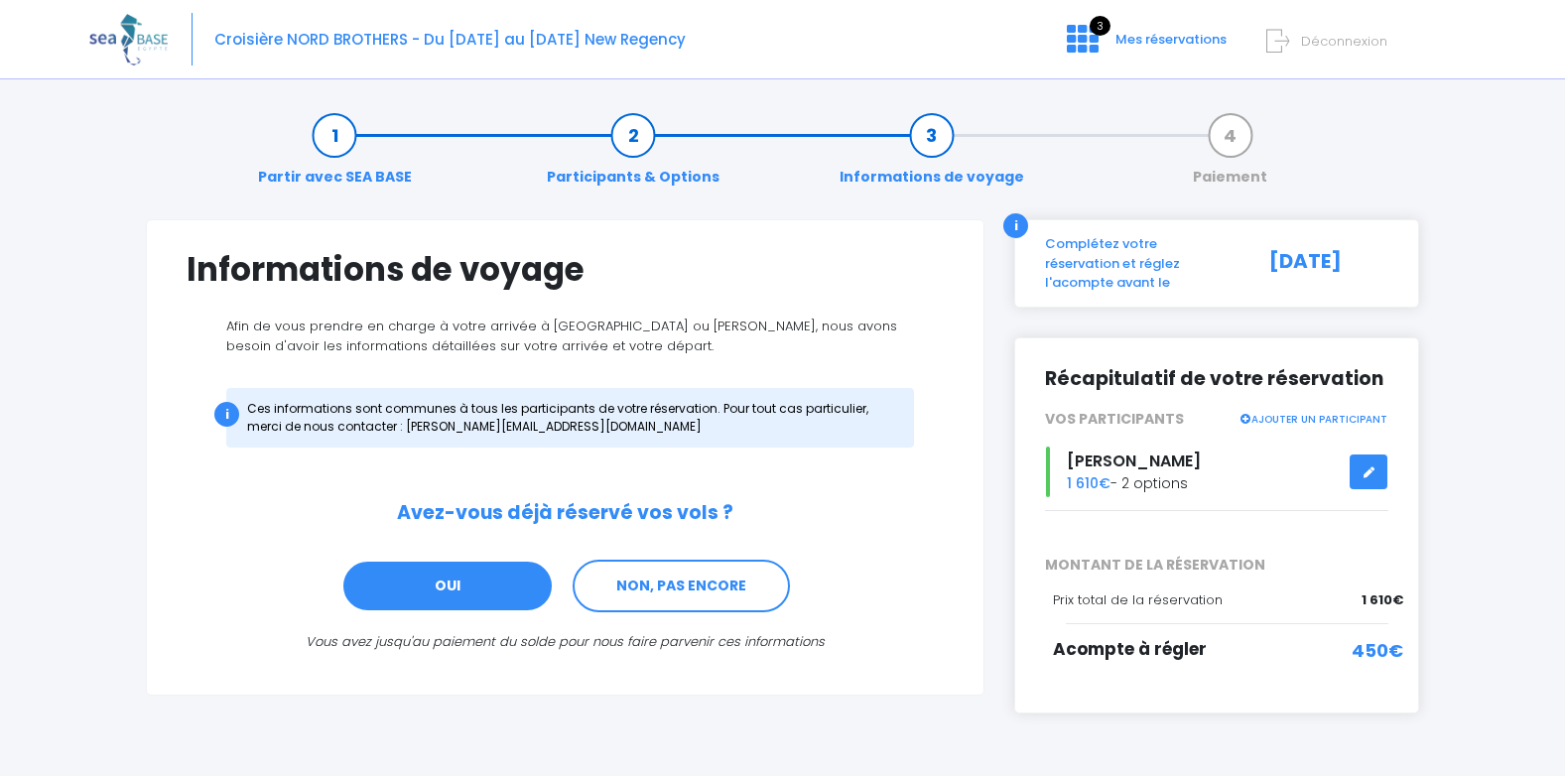
click at [439, 586] on link "OUI" at bounding box center [447, 587] width 212 height 54
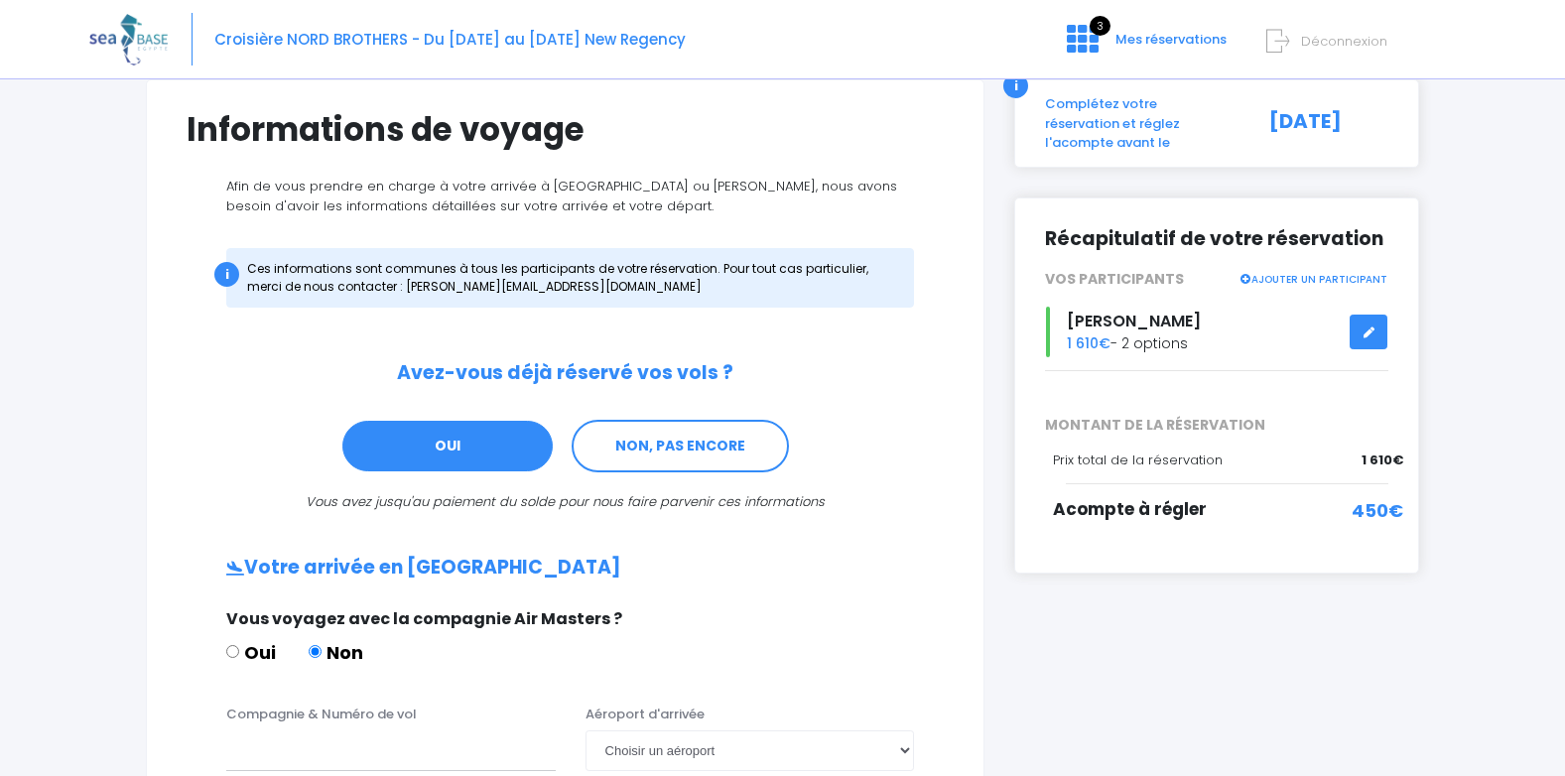
scroll to position [597, 0]
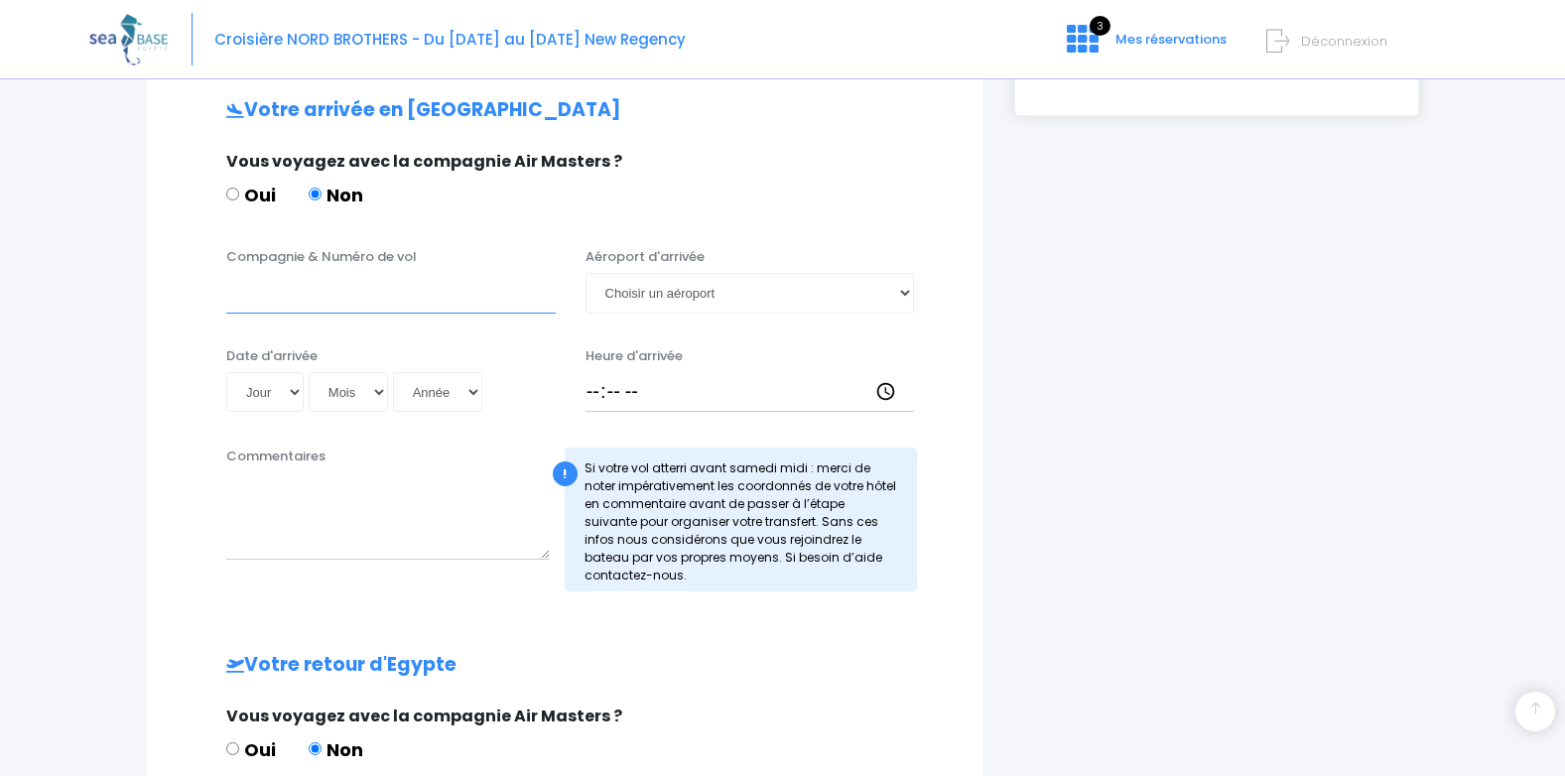
click at [340, 291] on input "Compagnie & Numéro de vol" at bounding box center [390, 293] width 329 height 40
type input "esyjet"
click at [617, 290] on select "Choisir un aéroport Hurghada Marsa Alam" at bounding box center [750, 293] width 329 height 40
select select "Hurghada"
click at [586, 273] on select "Choisir un aéroport Hurghada Marsa Alam" at bounding box center [750, 293] width 329 height 40
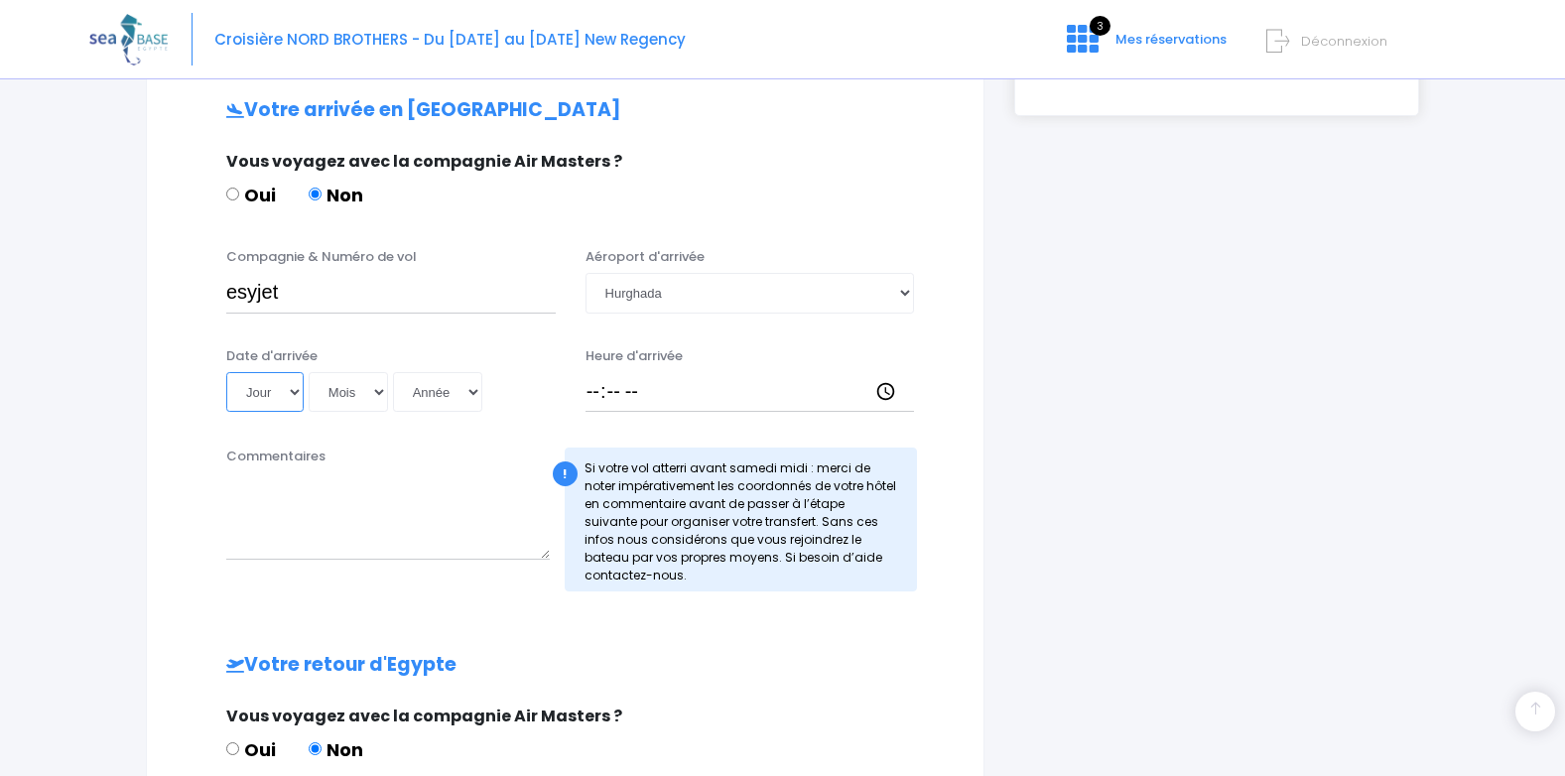
click at [253, 388] on select "Jour 01 02 03 04 05 06 07 08 09 10 11 12 13 14 15 16 17 18 19 20 21 22 23 24 25…" at bounding box center [264, 392] width 77 height 40
select select "02"
click at [226, 372] on select "Jour 01 02 03 04 05 06 07 08 09 10 11 12 13 14 15 16 17 18 19 20 21 22 23 24 25…" at bounding box center [264, 392] width 77 height 40
click at [346, 398] on select "Mois 01 02 03 04 05 06 07 08 09 10 11 12" at bounding box center [348, 392] width 79 height 40
select select "05"
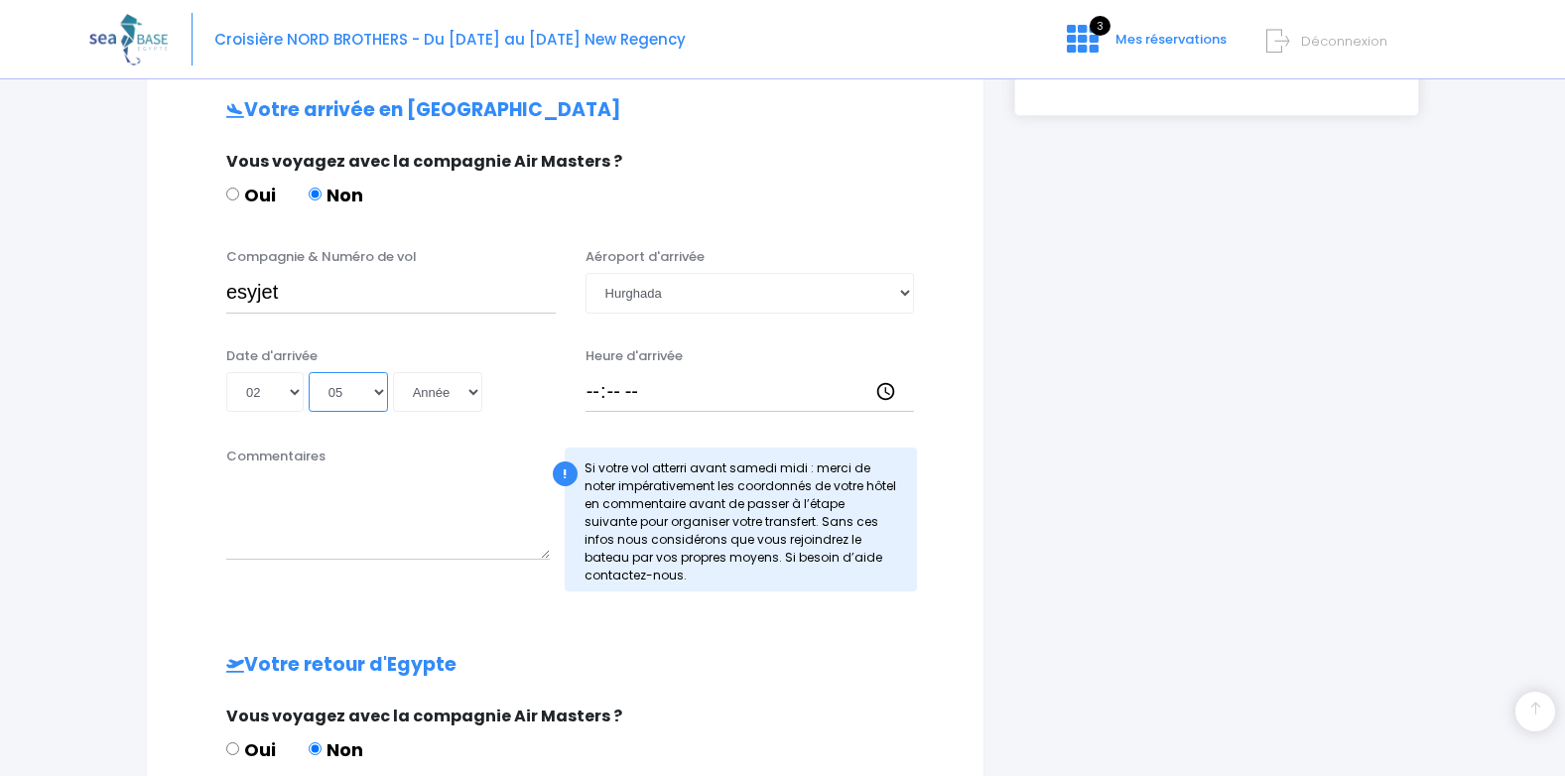
click at [309, 372] on select "Mois 01 02 03 04 05 06 07 08 09 10 11 12" at bounding box center [348, 392] width 79 height 40
click at [441, 395] on select "Année 2045 2044 2043 2042 2041 2040 2039 2038 2037 2036 2035 2034 2033 2032 203…" at bounding box center [437, 392] width 89 height 40
select select "2026"
click at [393, 372] on select "Année 2045 2044 2043 2042 2041 2040 2039 2038 2037 2036 2035 2034 2033 2032 203…" at bounding box center [437, 392] width 89 height 40
type input "2026-05-02"
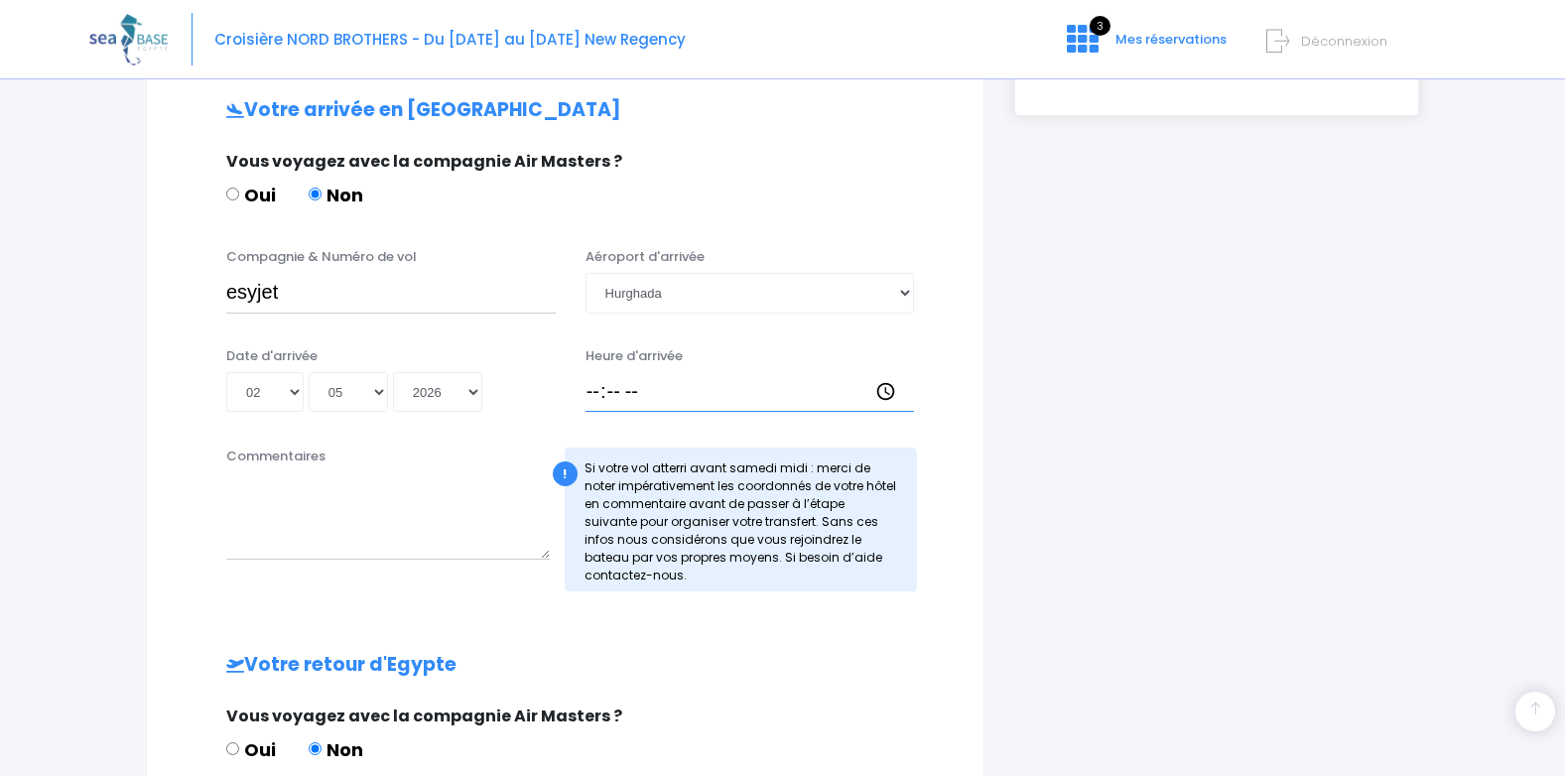
click at [587, 394] on input "Heure d'arrivée" at bounding box center [750, 392] width 329 height 40
type input "19:30"
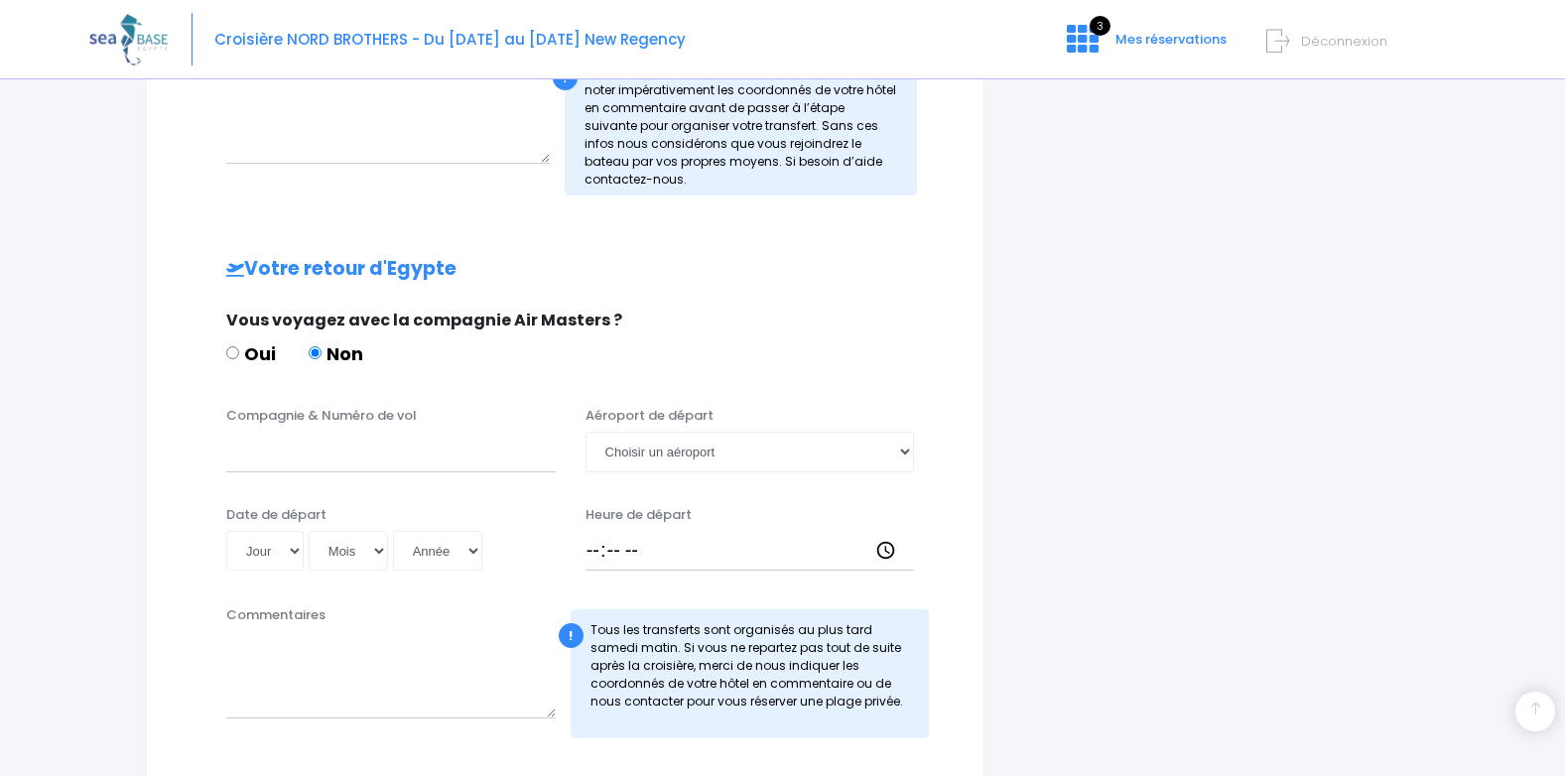
scroll to position [994, 0]
click at [267, 463] on input "Compagnie & Numéro de vol" at bounding box center [390, 451] width 329 height 40
type input "easyjet"
click at [251, 551] on select "Jour 01 02 03 04 05 06 07 08 09 10 11 12 13 14 15 16 17 18 19 20 21 22 23 24 25…" at bounding box center [264, 550] width 77 height 40
select select "09"
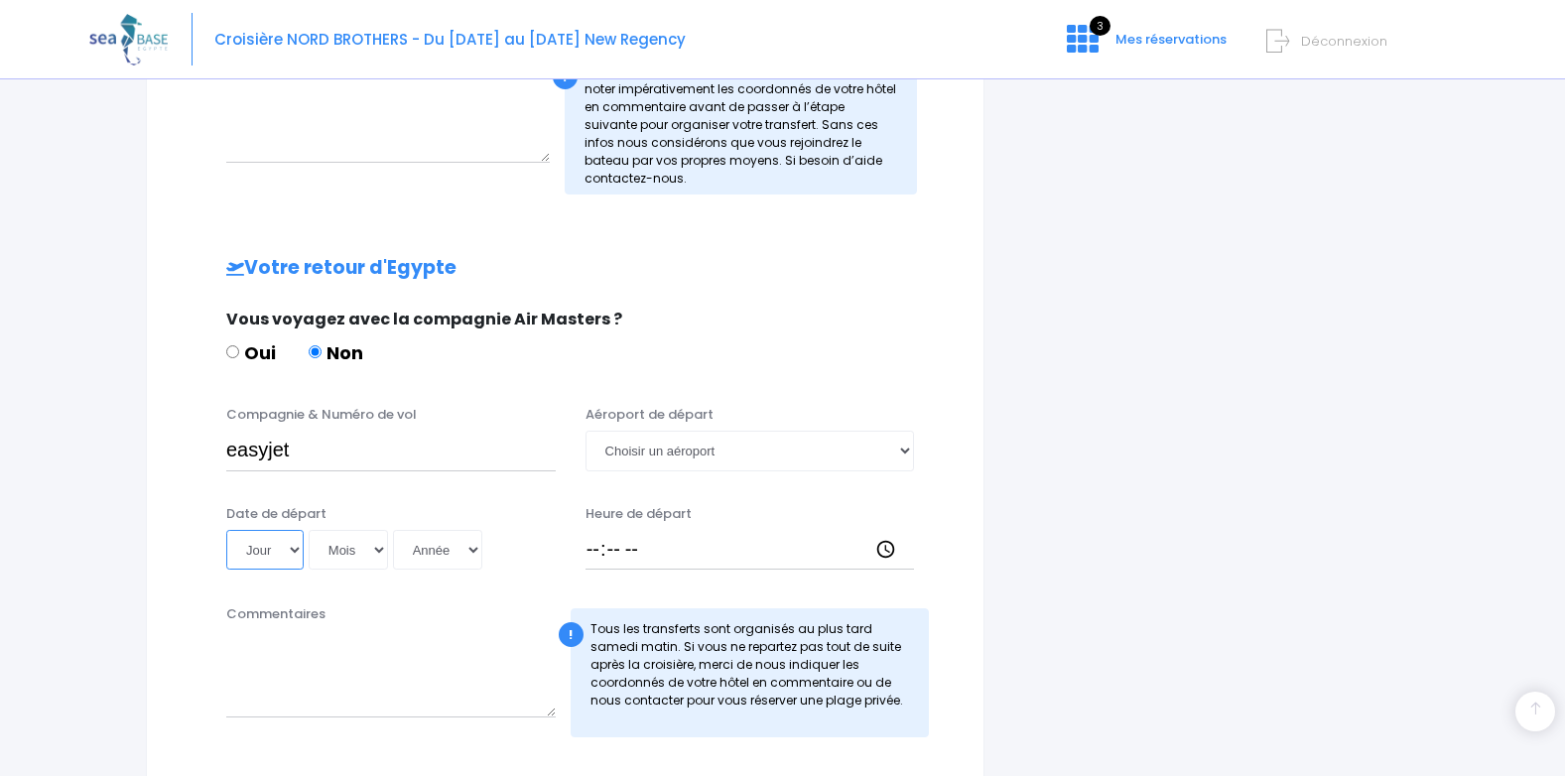
click at [226, 530] on select "Jour 01 02 03 04 05 06 07 08 09 10 11 12 13 14 15 16 17 18 19 20 21 22 23 24 25…" at bounding box center [264, 550] width 77 height 40
click at [349, 544] on select "Mois 01 02 03 04 05 06 07 08 09 10 11 12" at bounding box center [348, 550] width 79 height 40
select select "05"
click at [309, 530] on select "Mois 01 02 03 04 05 06 07 08 09 10 11 12" at bounding box center [348, 550] width 79 height 40
click at [433, 546] on select "Année 2045 2044 2043 2042 2041 2040 2039 2038 2037 2036 2035 2034 2033 2032 203…" at bounding box center [437, 550] width 89 height 40
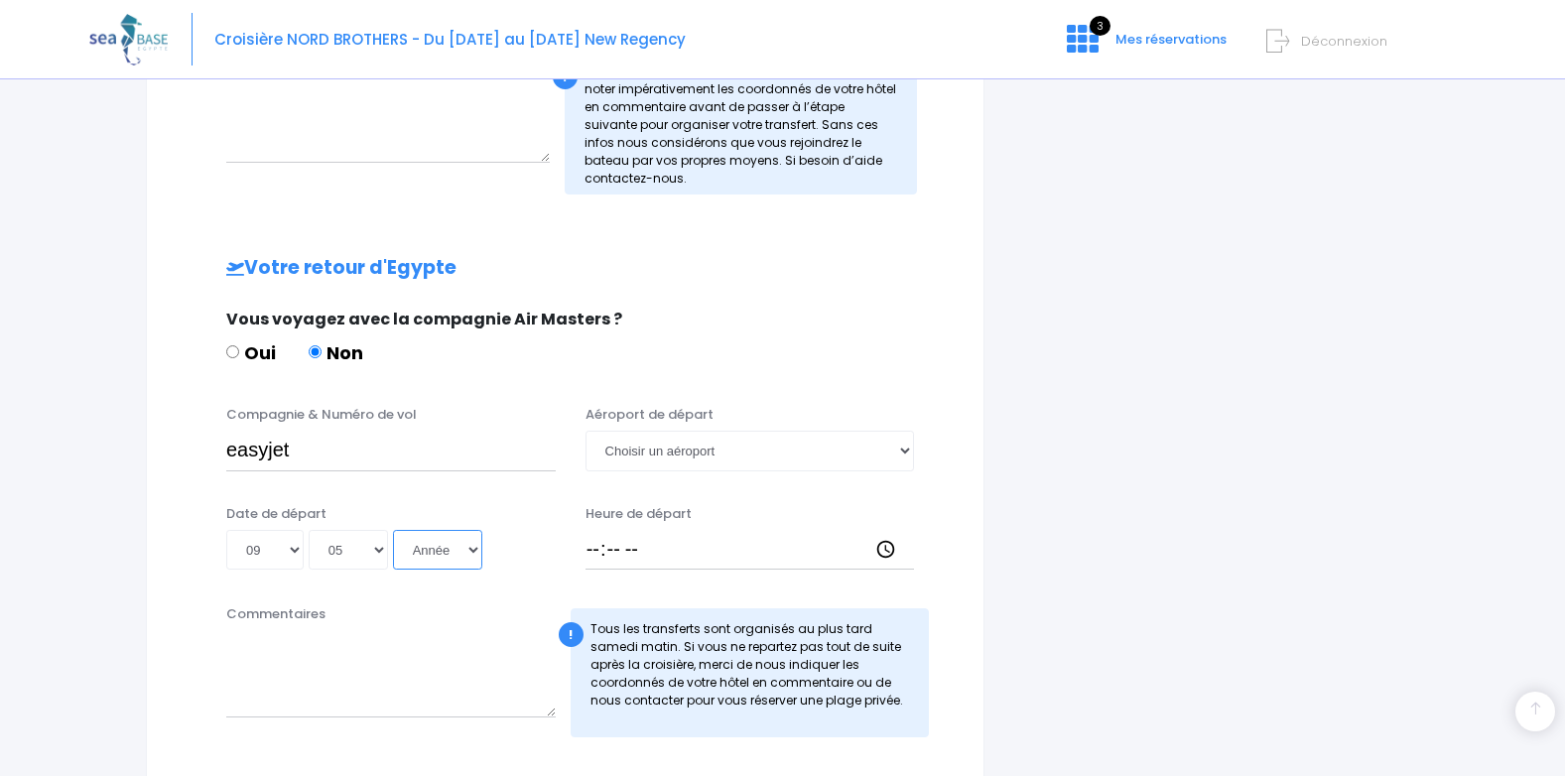
select select "2026"
click at [393, 530] on select "Année 2045 2044 2043 2042 2041 2040 2039 2038 2037 2036 2035 2034 2033 2032 203…" at bounding box center [437, 550] width 89 height 40
type input "2026-05-09"
click at [615, 443] on select "Choisir un aéroport Hurghada Marsa Alam" at bounding box center [750, 451] width 329 height 40
select select "Hurghada"
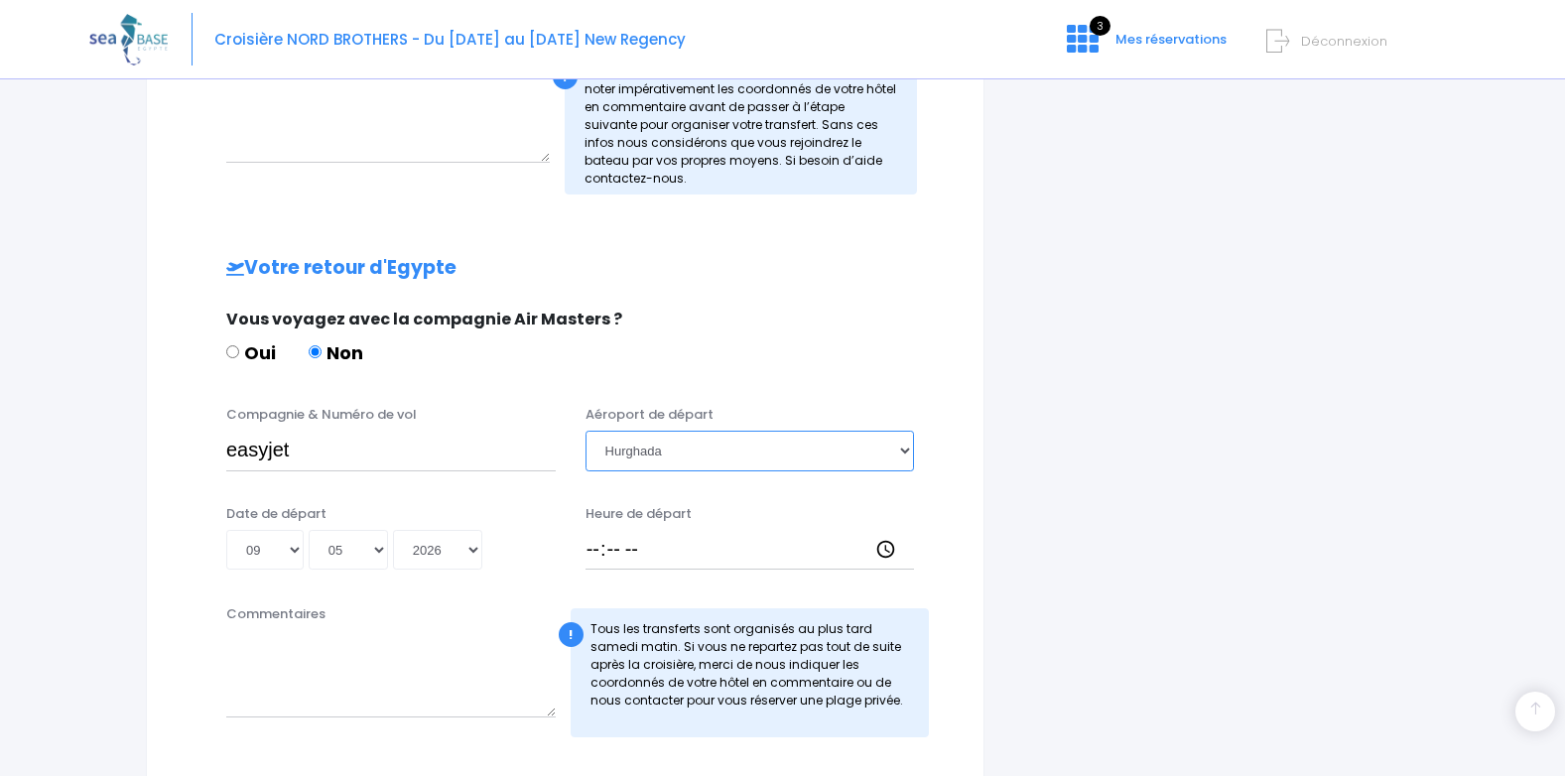
click at [586, 431] on select "Choisir un aéroport Hurghada Marsa Alam" at bounding box center [750, 451] width 329 height 40
click at [584, 551] on div "Heure de départ" at bounding box center [750, 537] width 359 height 66
click at [594, 545] on input "Heure de départ" at bounding box center [750, 550] width 329 height 40
type input "20:15"
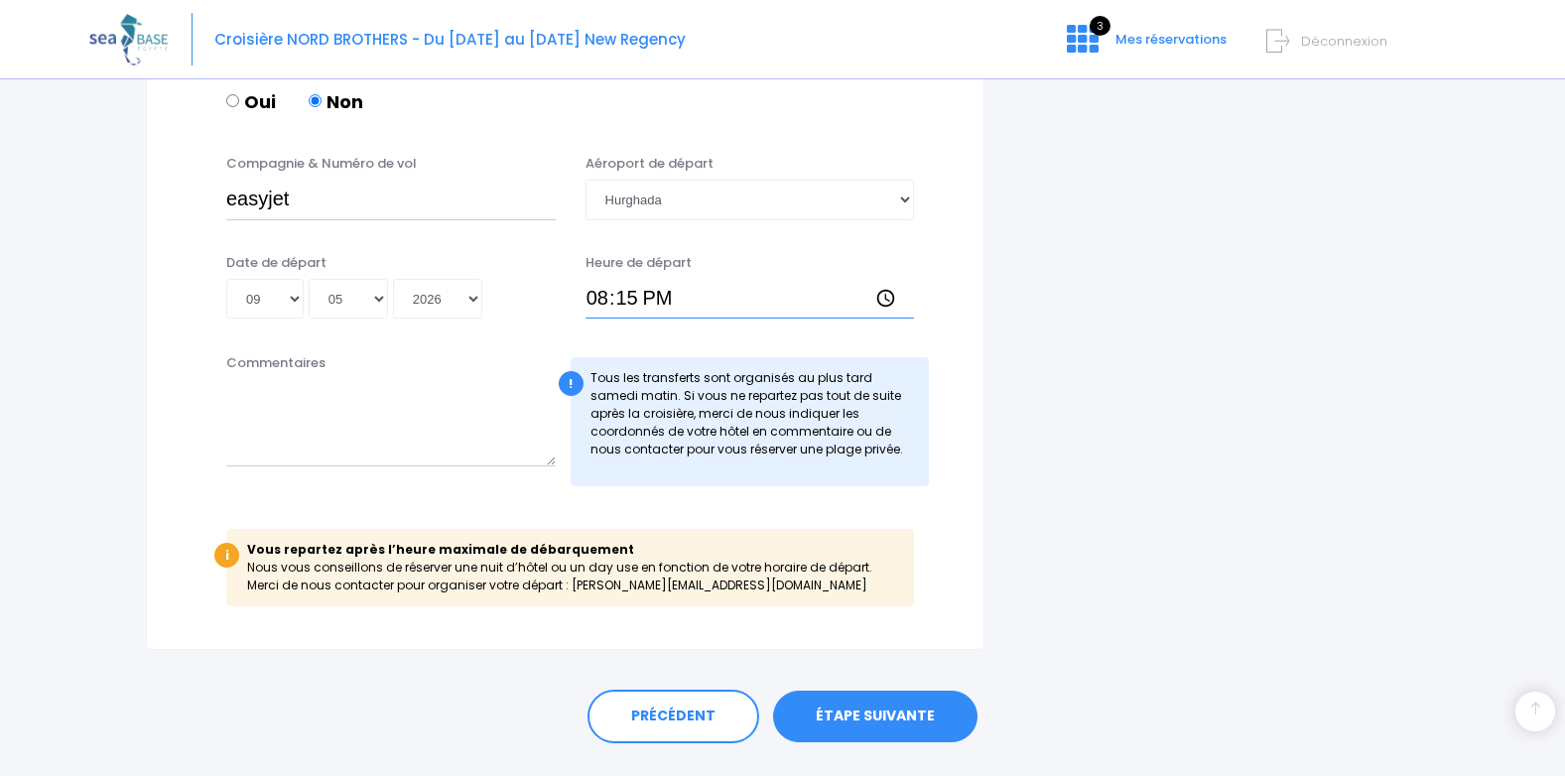
scroll to position [1292, 0]
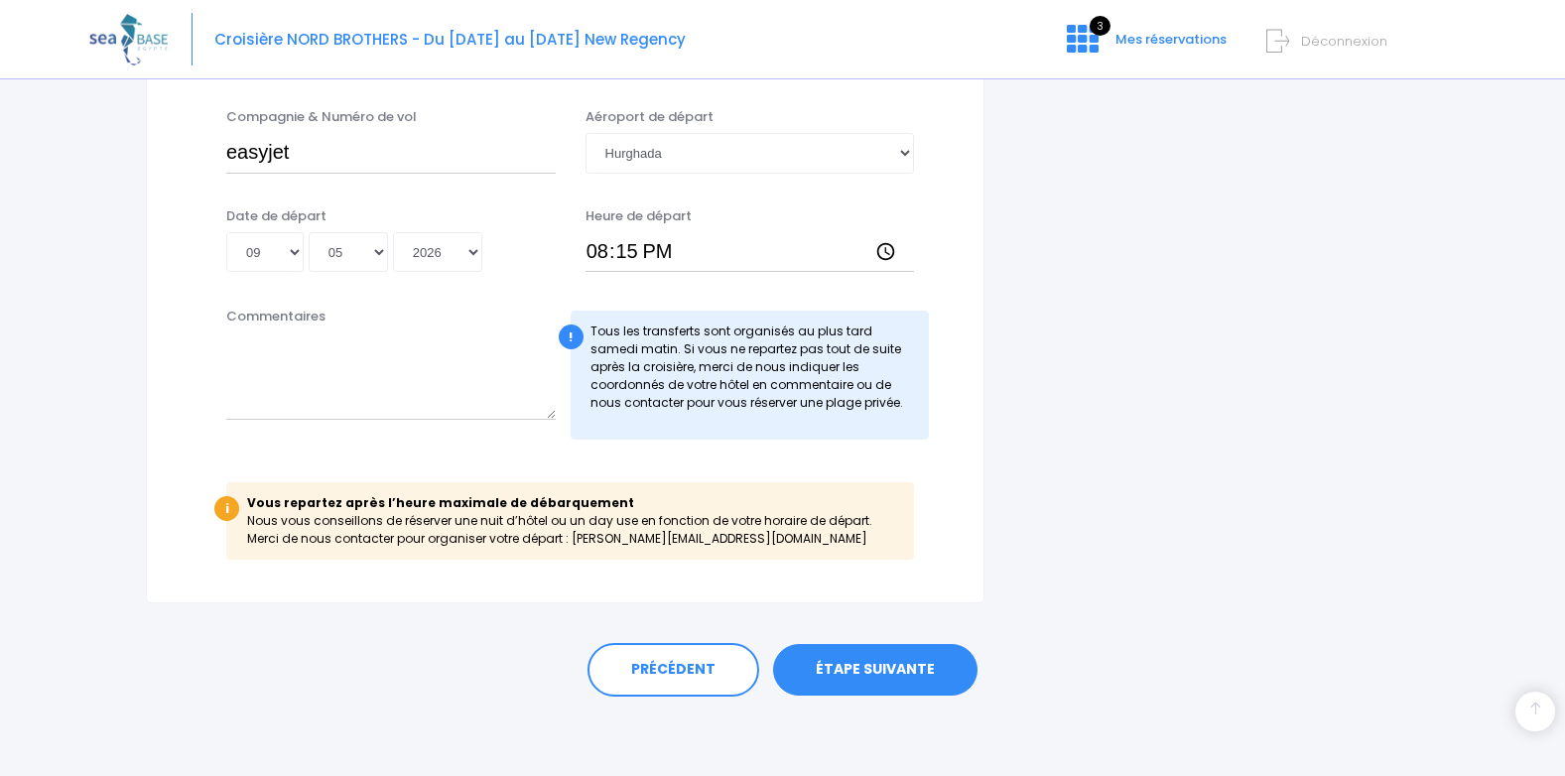
click at [873, 666] on link "ÉTAPE SUIVANTE" at bounding box center [875, 670] width 204 height 52
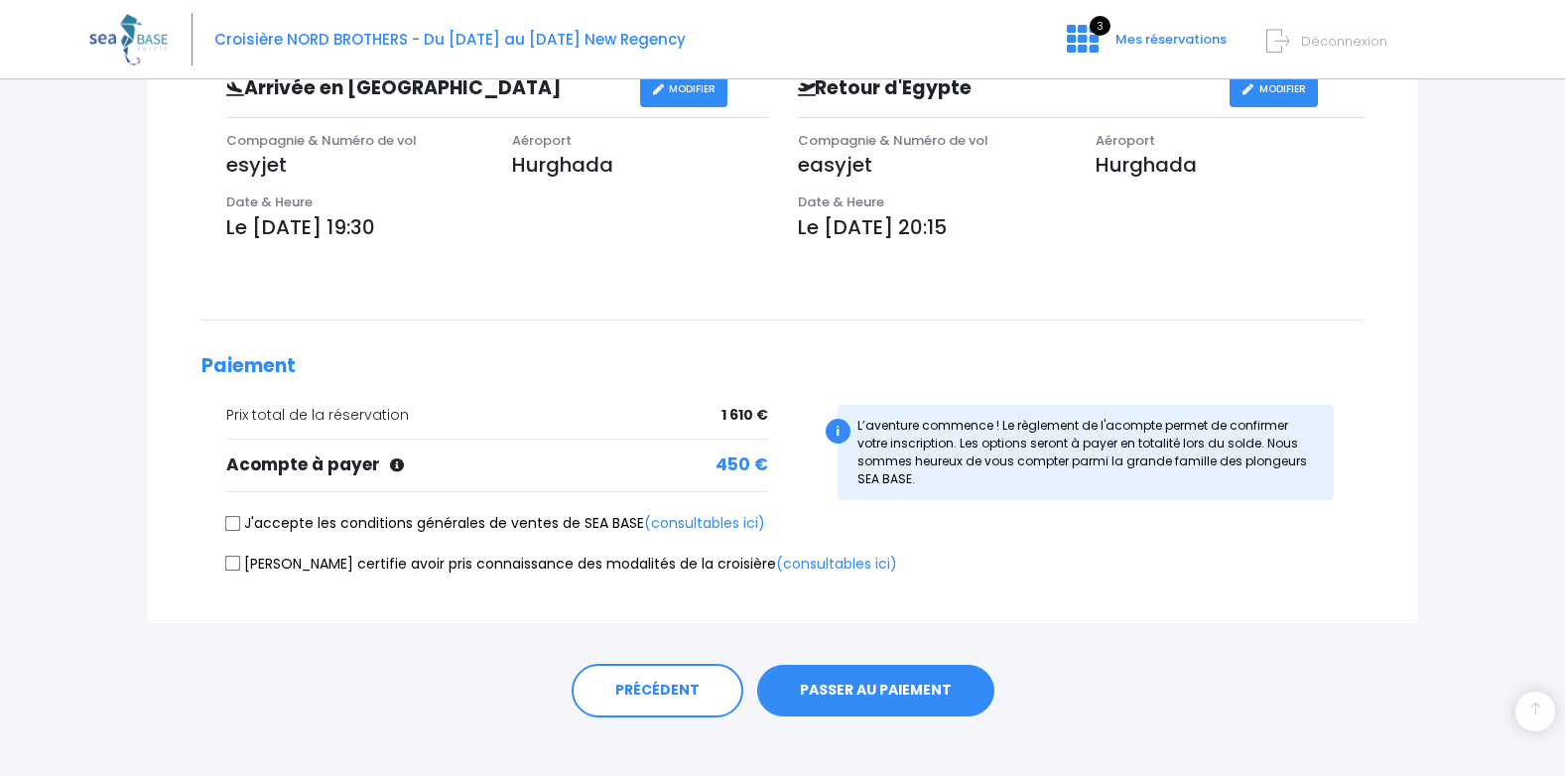
scroll to position [622, 0]
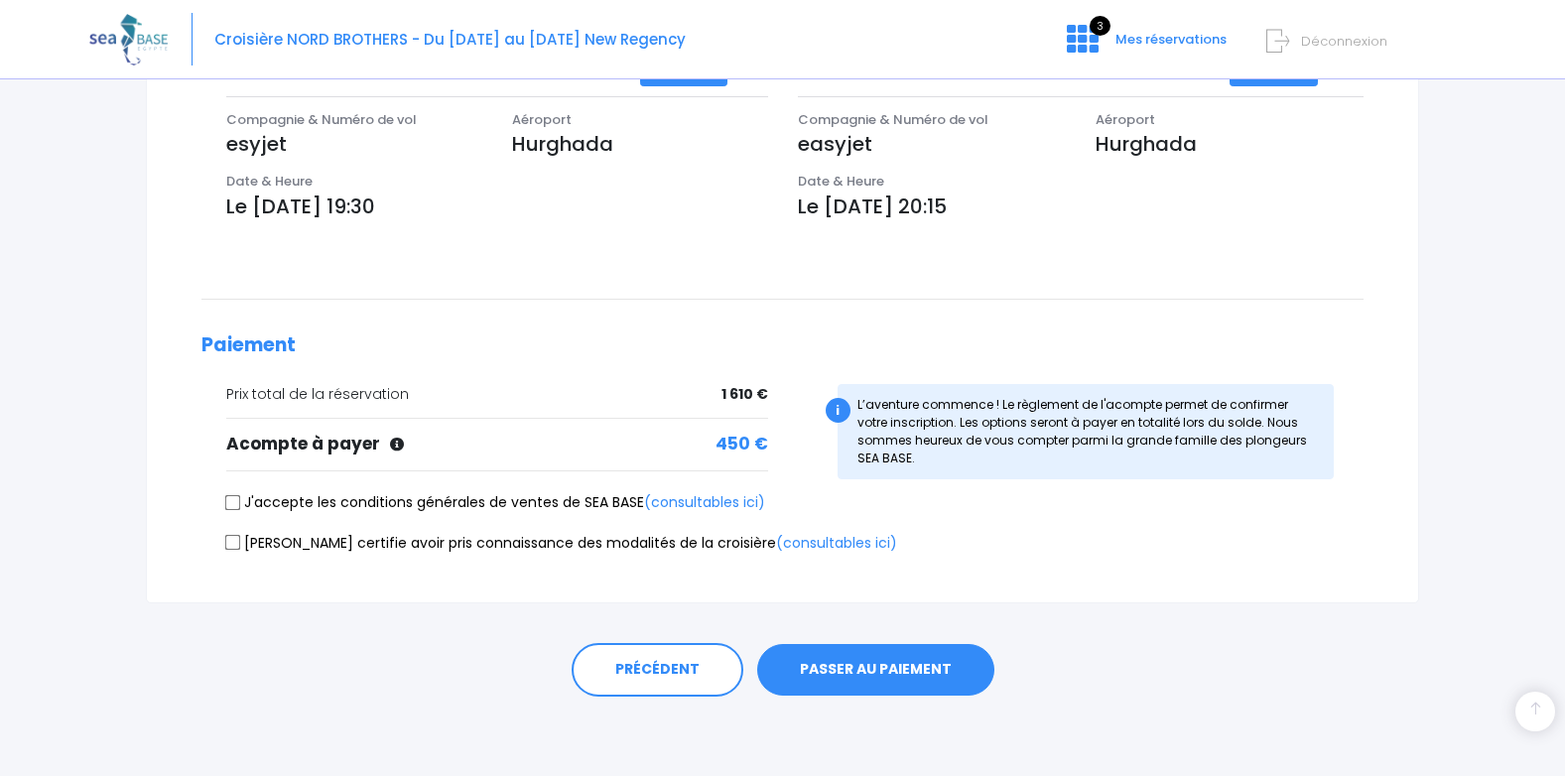
click at [236, 500] on input "J'accepte les conditions générales de ventes de SEA BASE (consultables ici)" at bounding box center [233, 502] width 16 height 16
checkbox input "true"
click at [921, 673] on button "PASSER AU PAIEMENT" at bounding box center [875, 670] width 237 height 52
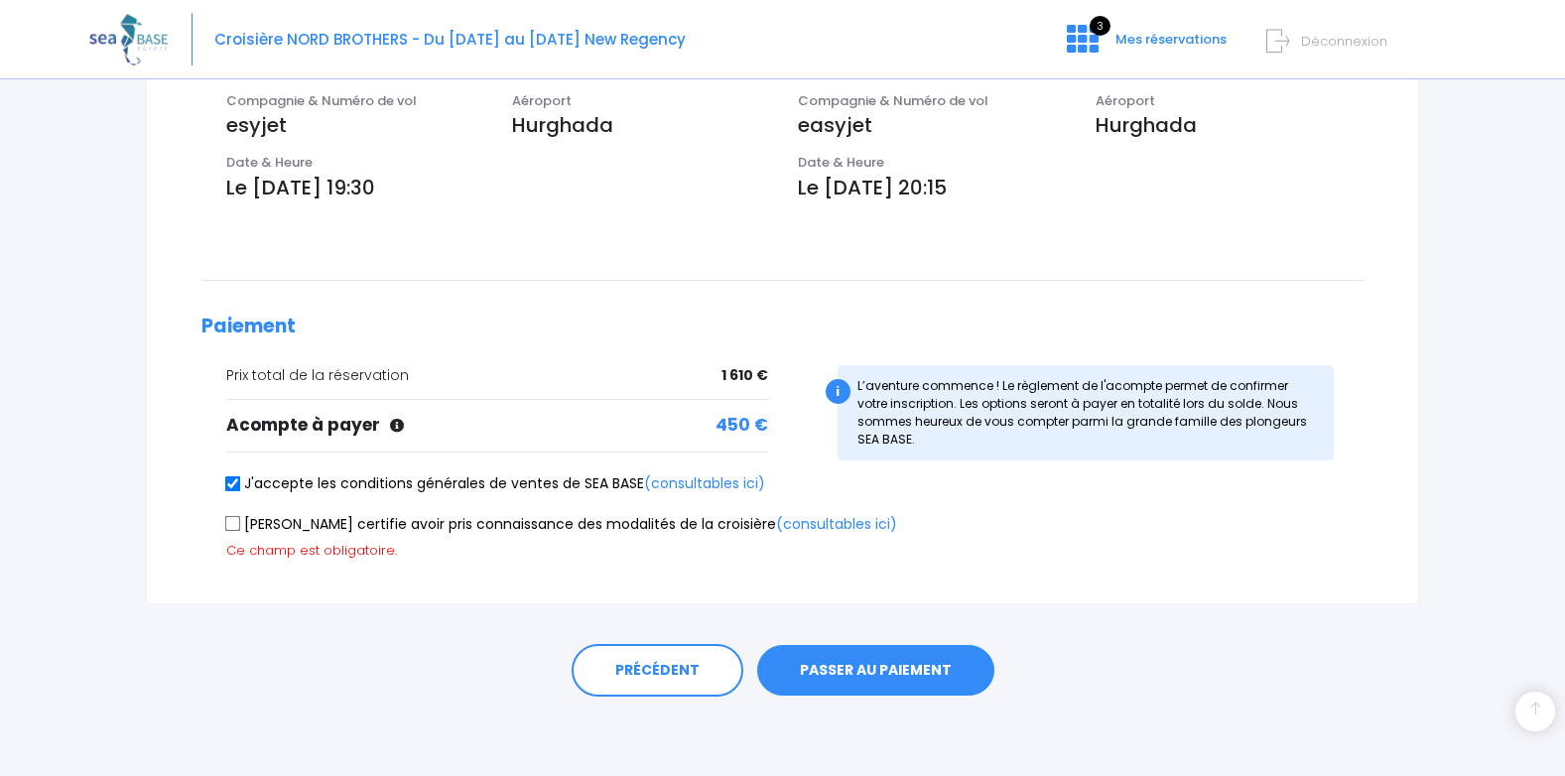
click at [232, 518] on input "Je certifie avoir pris connaissance des modalités de la croisière (consultables…" at bounding box center [233, 524] width 16 height 16
checkbox input "true"
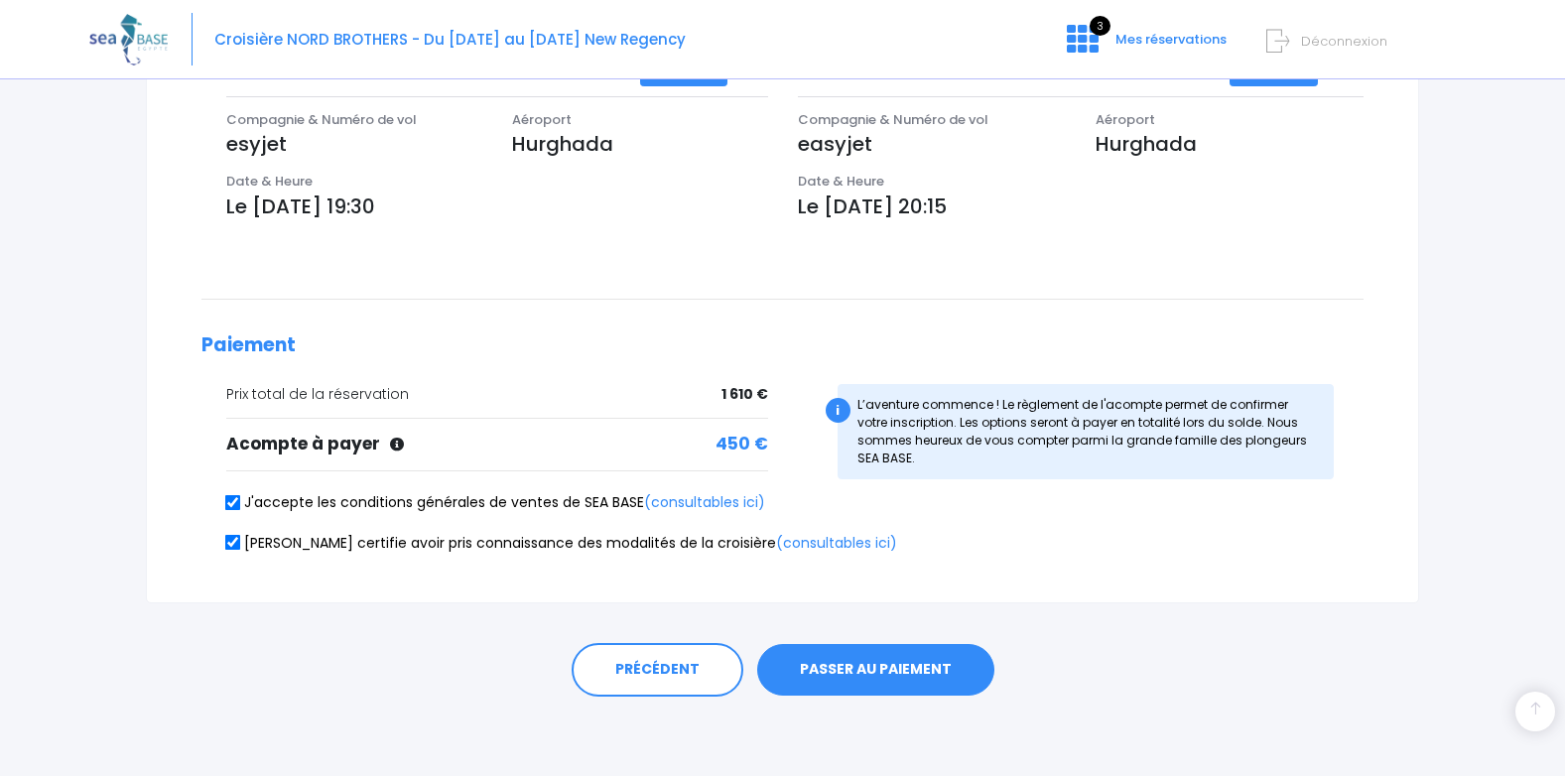
scroll to position [622, 0]
click at [899, 667] on button "PASSER AU PAIEMENT" at bounding box center [875, 670] width 237 height 52
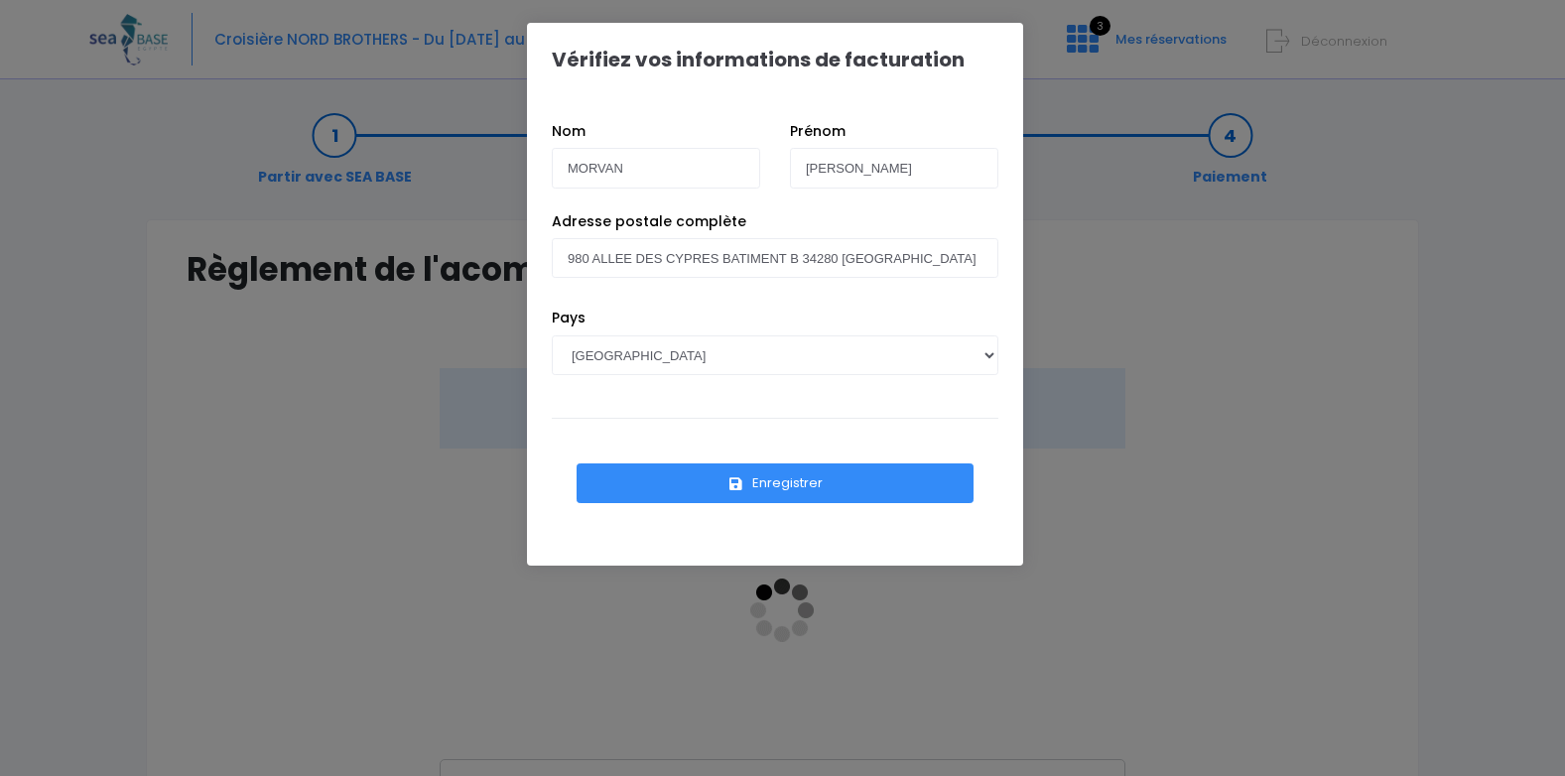
click at [782, 479] on button "Enregistrer" at bounding box center [775, 483] width 397 height 40
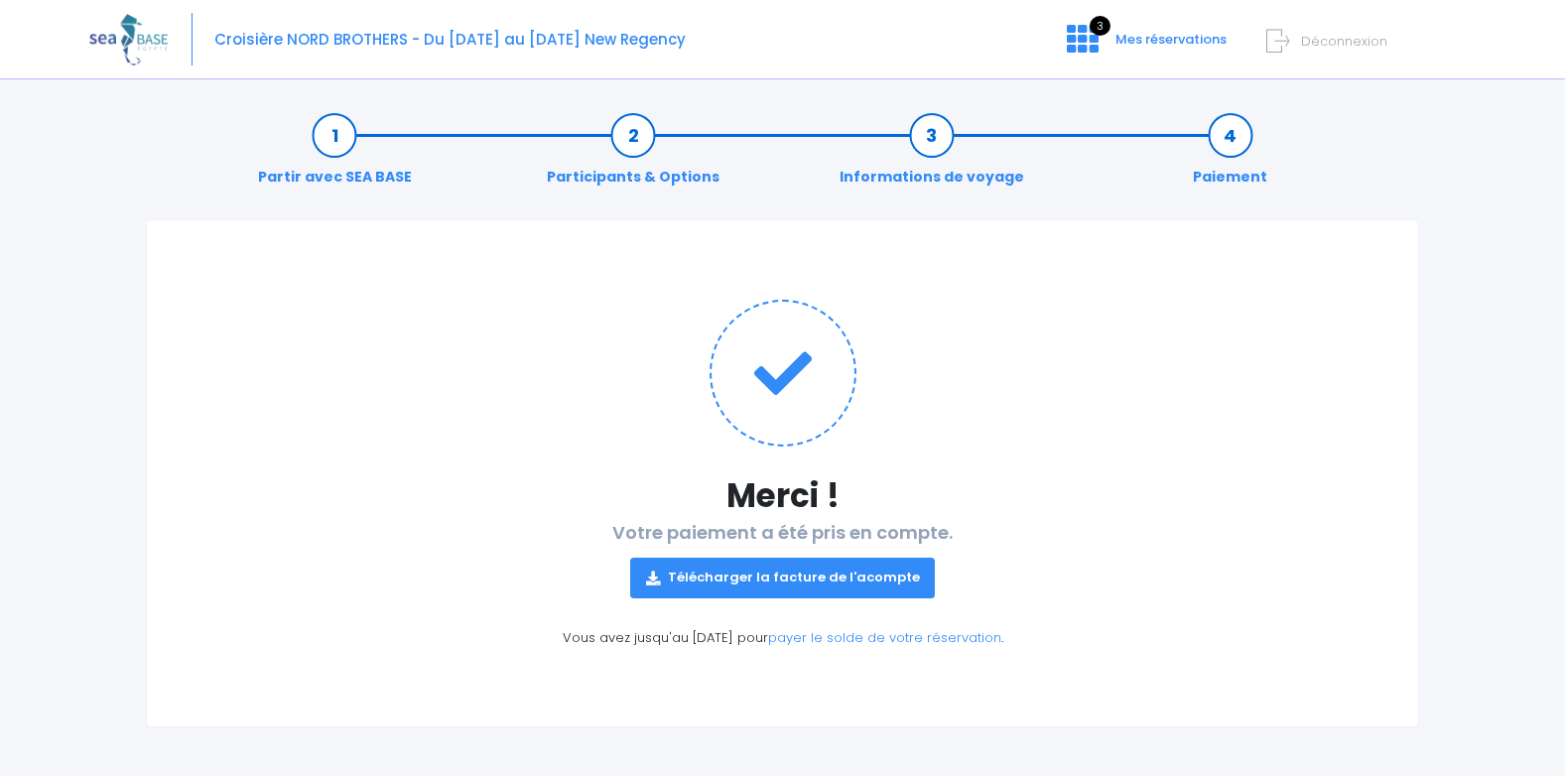
click at [765, 580] on link "Télécharger la facture de l'acompte" at bounding box center [783, 578] width 306 height 40
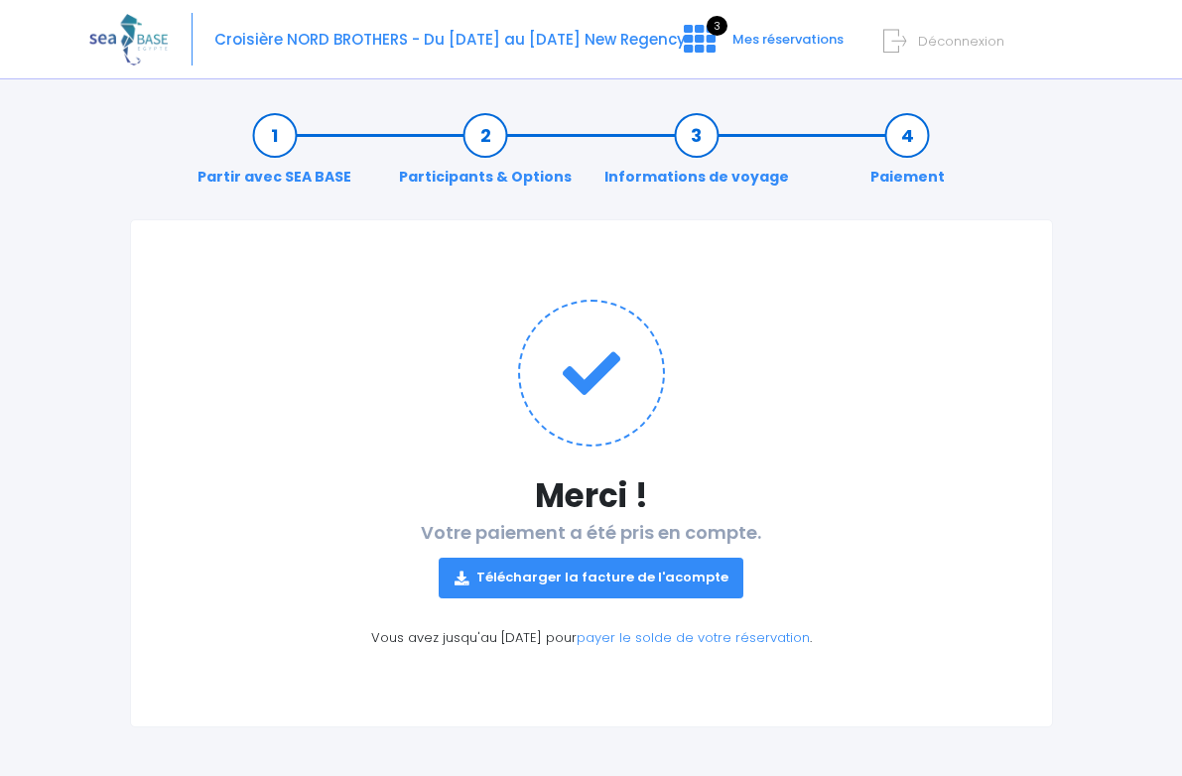
scroll to position [1, 0]
click at [954, 39] on span "Déconnexion" at bounding box center [961, 41] width 86 height 19
